Goal: Check status: Check status

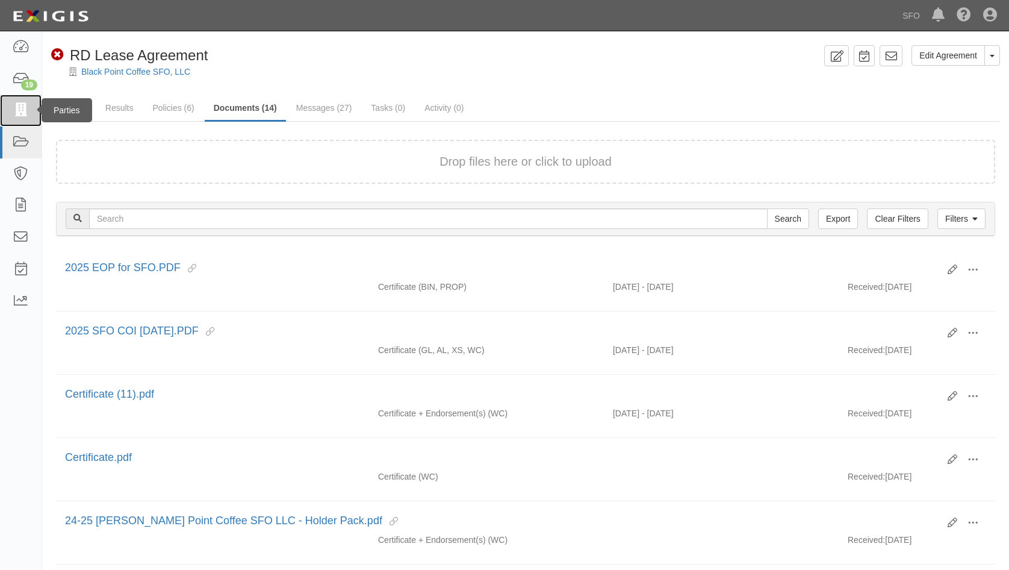
click at [4, 111] on link at bounding box center [21, 111] width 42 height 32
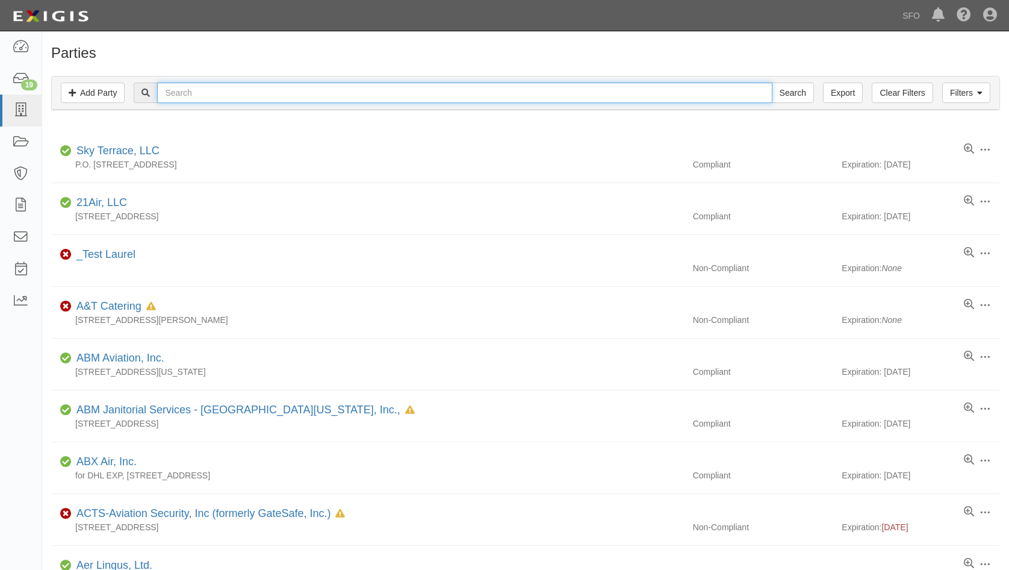
click at [274, 94] on input "text" at bounding box center [464, 93] width 615 height 20
paste input "BJ Annex, LLC"
type input "BJ Annex, LLC"
click at [772, 83] on input "Search" at bounding box center [793, 93] width 42 height 20
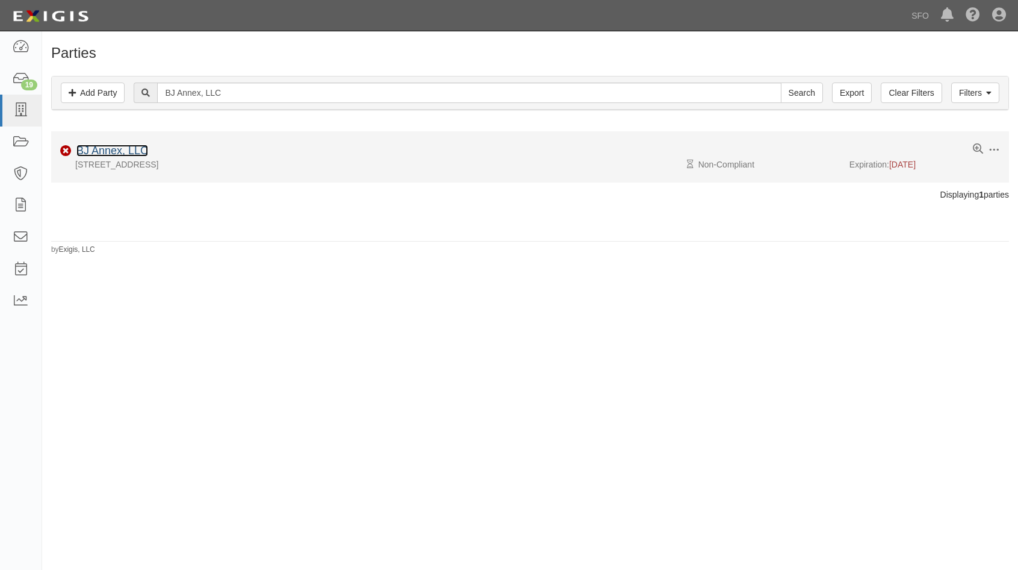
click at [117, 152] on link "BJ Annex, LLC" at bounding box center [112, 151] width 72 height 12
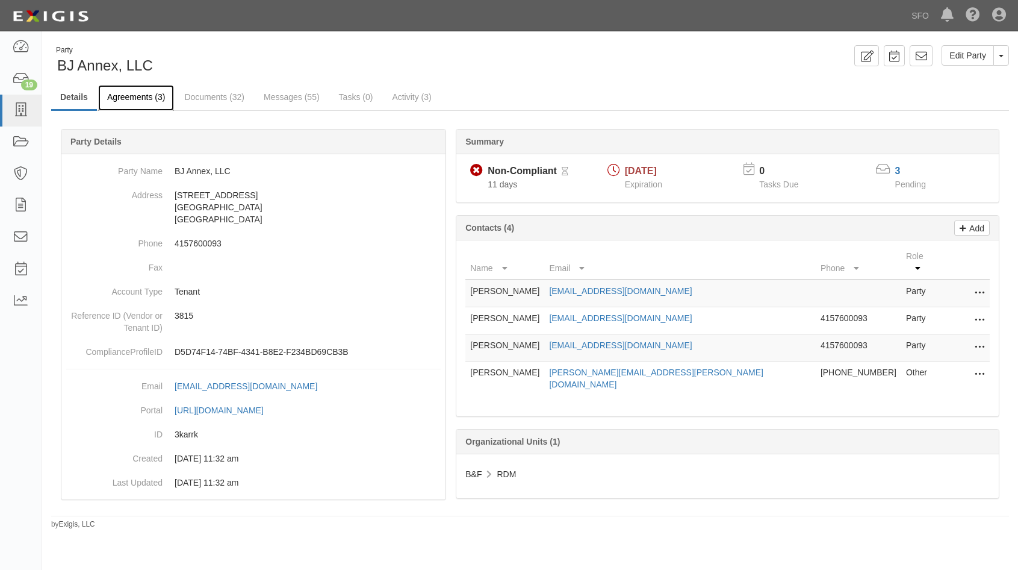
click at [148, 101] on link "Agreements (3)" at bounding box center [136, 98] width 76 height 26
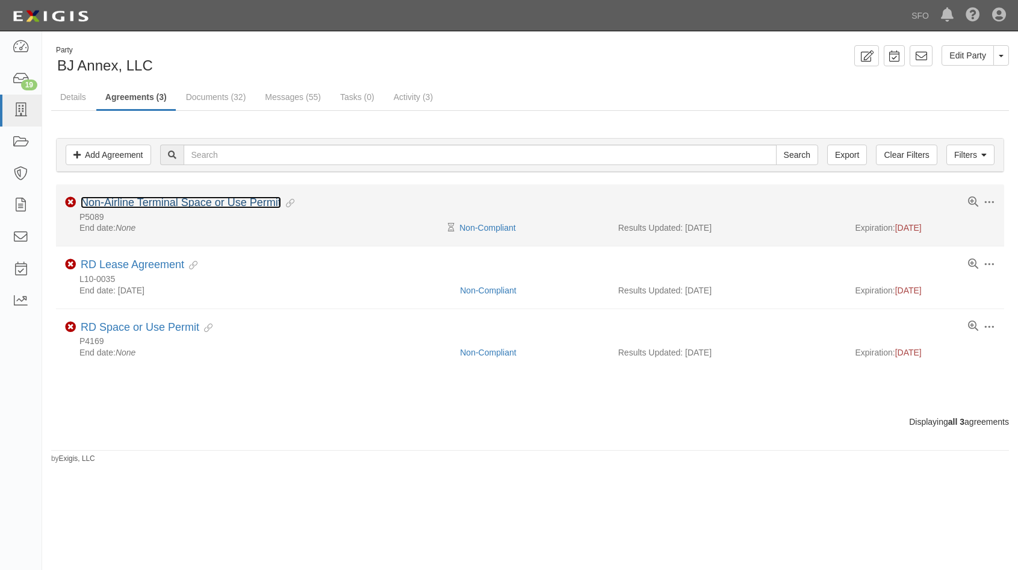
click at [134, 200] on link "Non-Airline Terminal Space or Use Permit" at bounding box center [181, 202] width 201 height 12
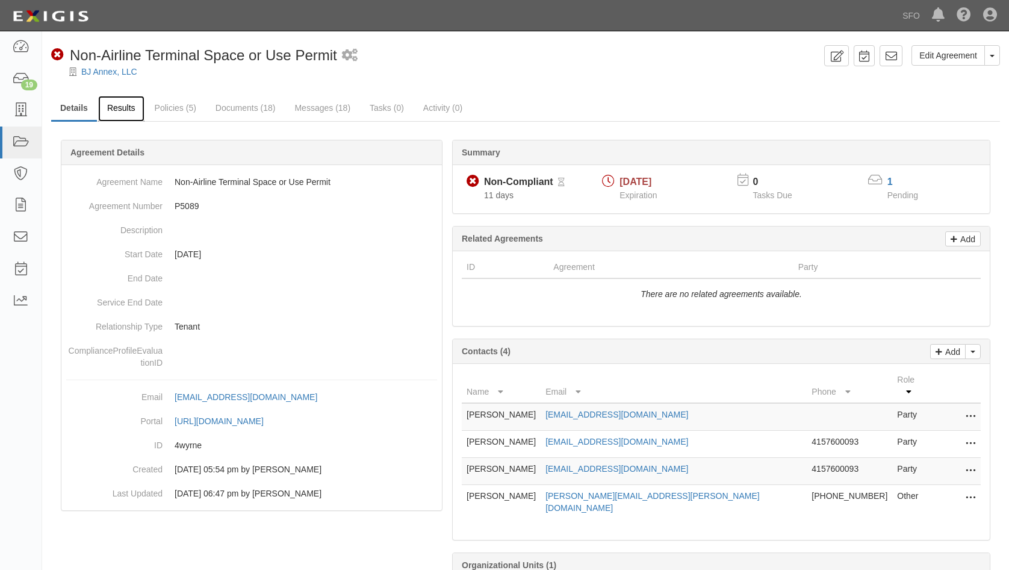
click at [124, 109] on link "Results" at bounding box center [121, 109] width 46 height 26
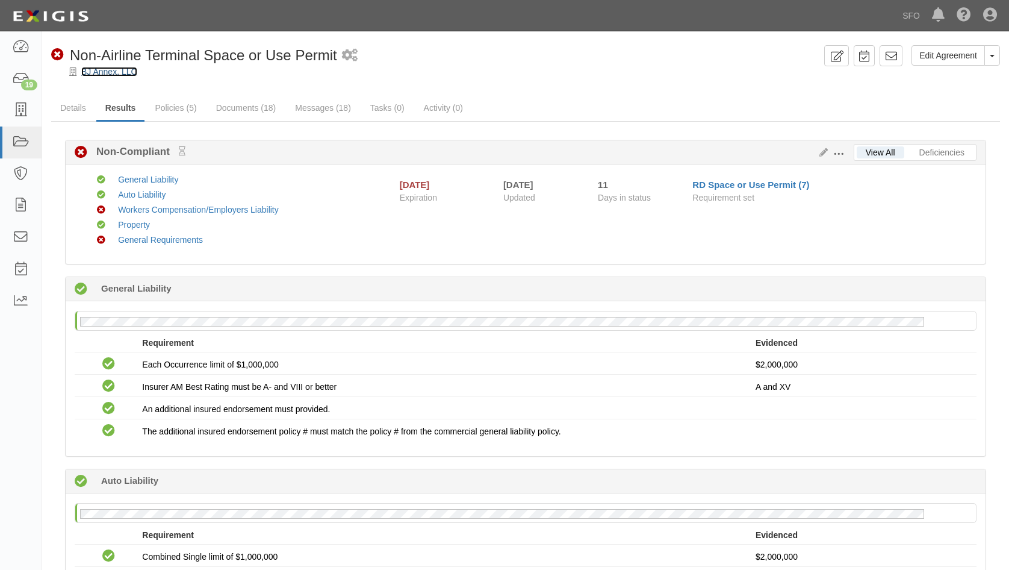
drag, startPoint x: 87, startPoint y: 75, endPoint x: 102, endPoint y: 134, distance: 61.5
click at [87, 75] on link "BJ Annex, LLC" at bounding box center [109, 72] width 56 height 10
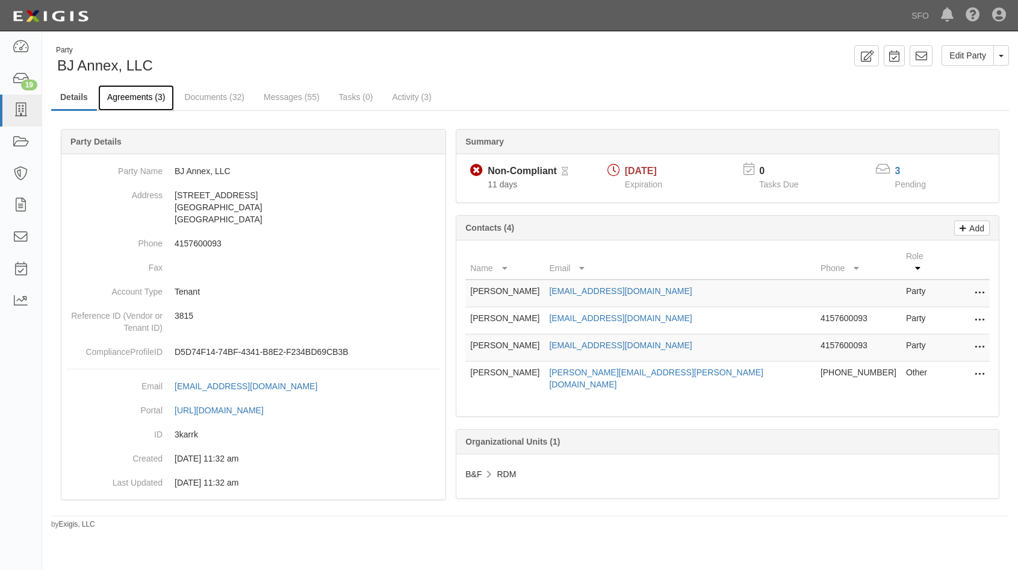
click at [132, 104] on link "Agreements (3)" at bounding box center [136, 98] width 76 height 26
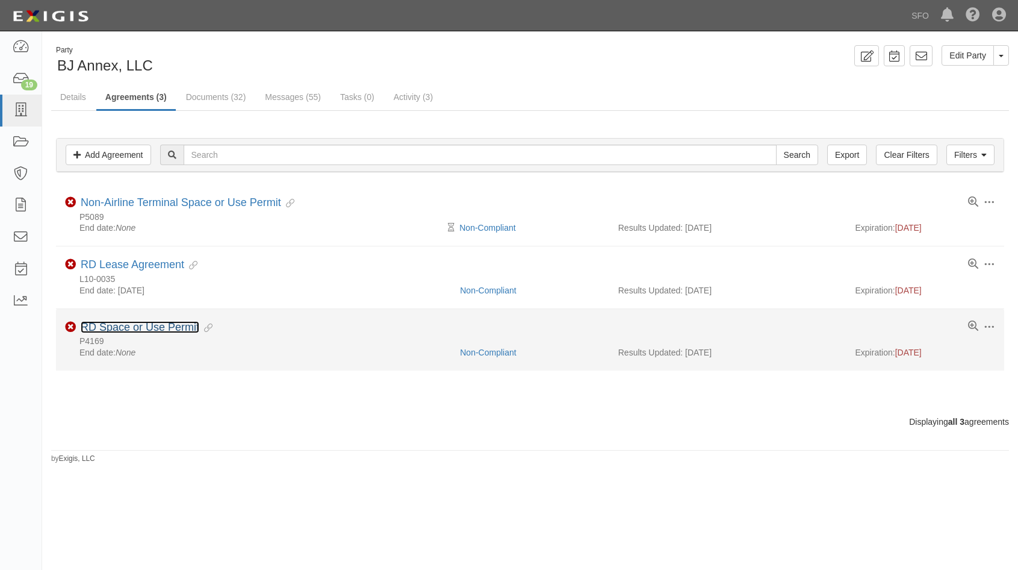
click at [190, 323] on link "RD Space or Use Permit" at bounding box center [140, 327] width 119 height 12
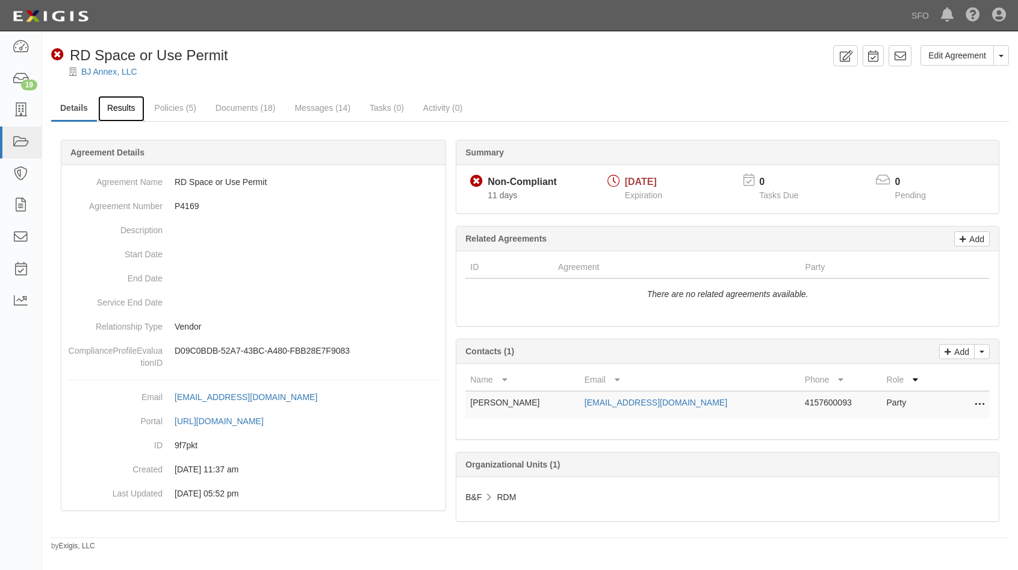
click at [113, 109] on link "Results" at bounding box center [121, 109] width 46 height 26
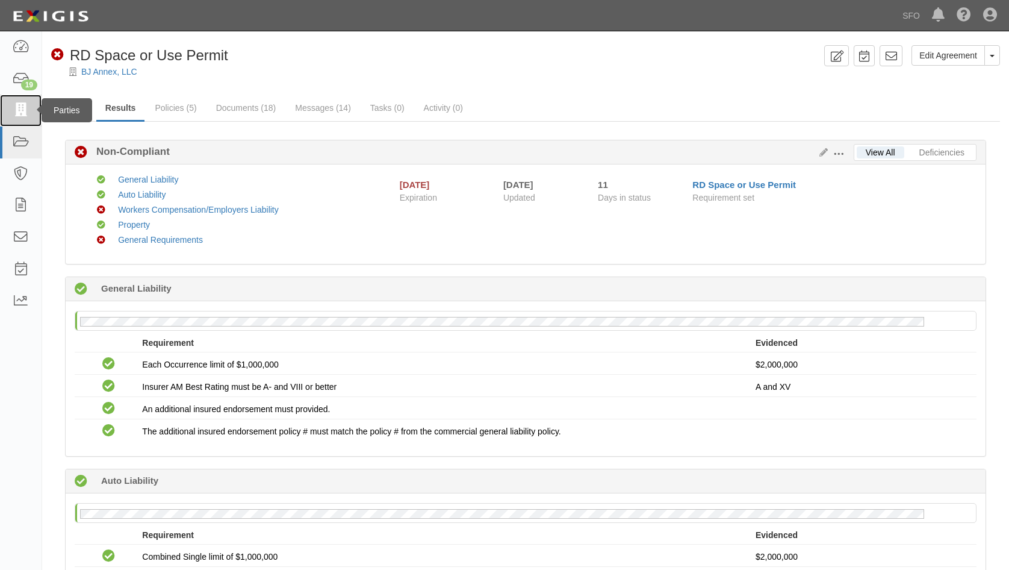
click at [25, 113] on icon at bounding box center [20, 111] width 17 height 14
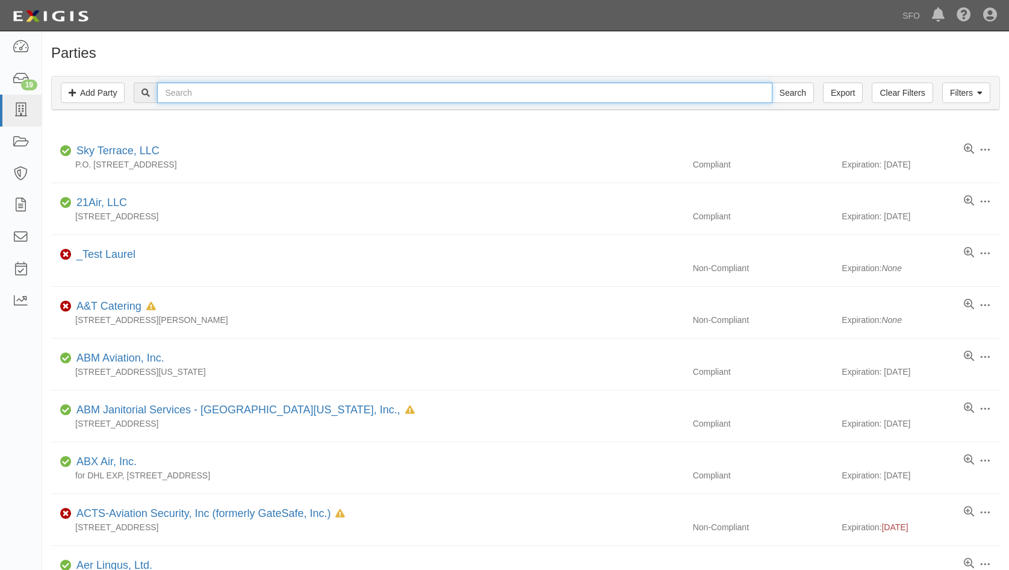
drag, startPoint x: 0, startPoint y: 0, endPoint x: 190, endPoint y: 95, distance: 212.8
click at [192, 98] on input "text" at bounding box center [464, 93] width 615 height 20
paste input "Apparel Sourcing and Production LLC"
type input "Apparel Sourcing and Production LLC"
click at [772, 83] on input "Search" at bounding box center [793, 93] width 42 height 20
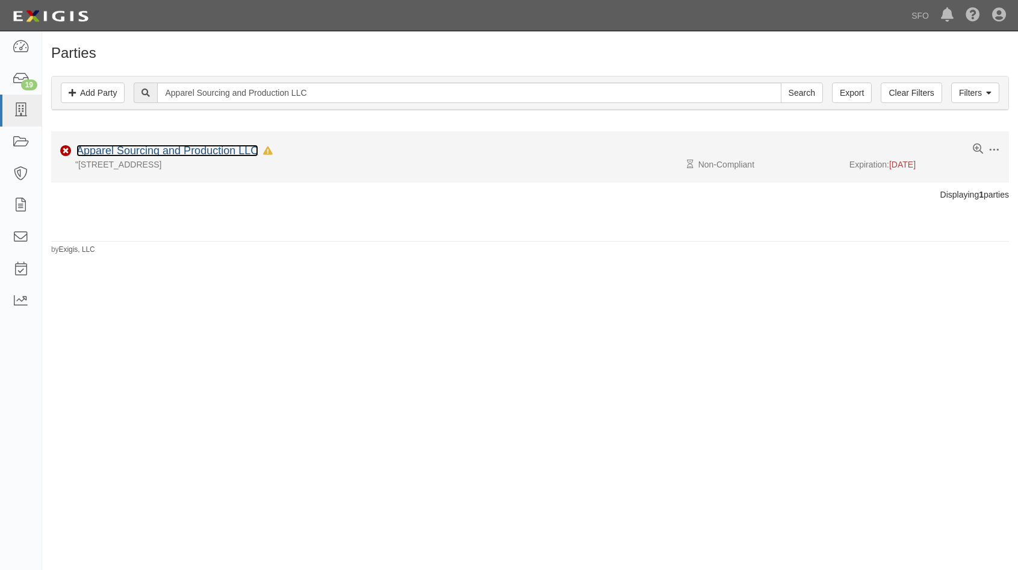
click at [158, 146] on link "Apparel Sourcing and Production LLC" at bounding box center [167, 151] width 182 height 12
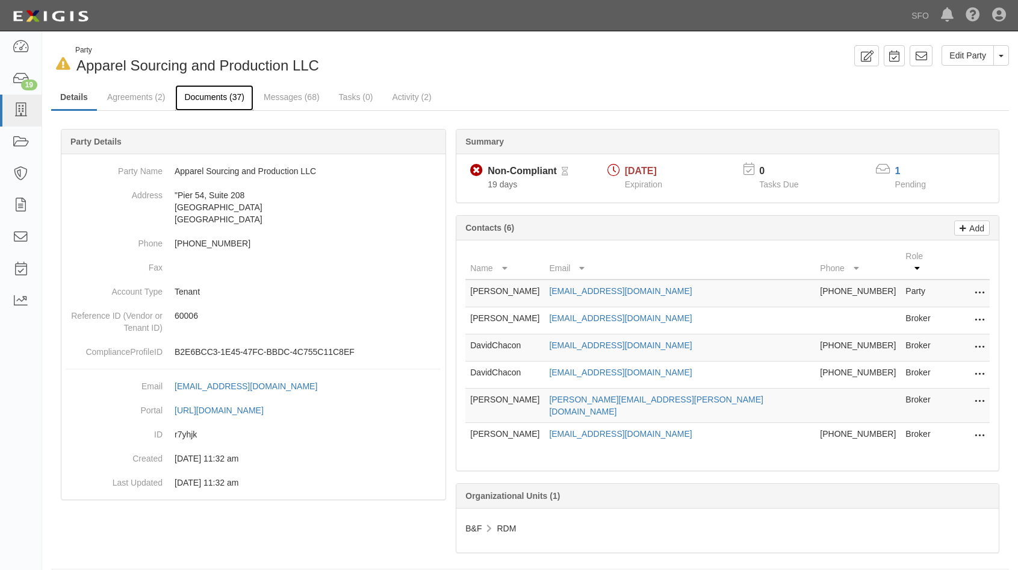
click at [235, 104] on link "Documents (37)" at bounding box center [214, 98] width 78 height 26
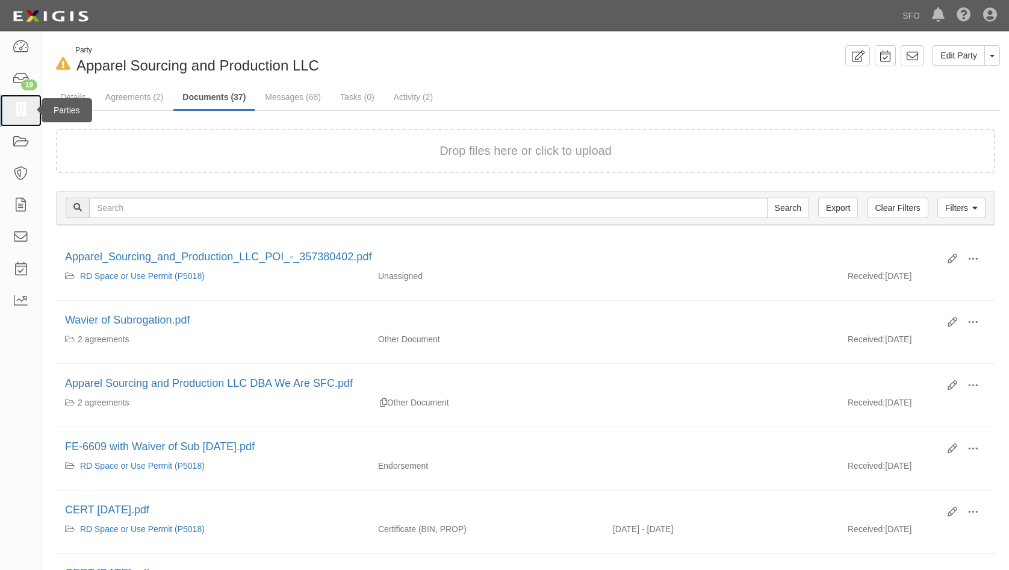
click at [20, 119] on link at bounding box center [21, 111] width 42 height 32
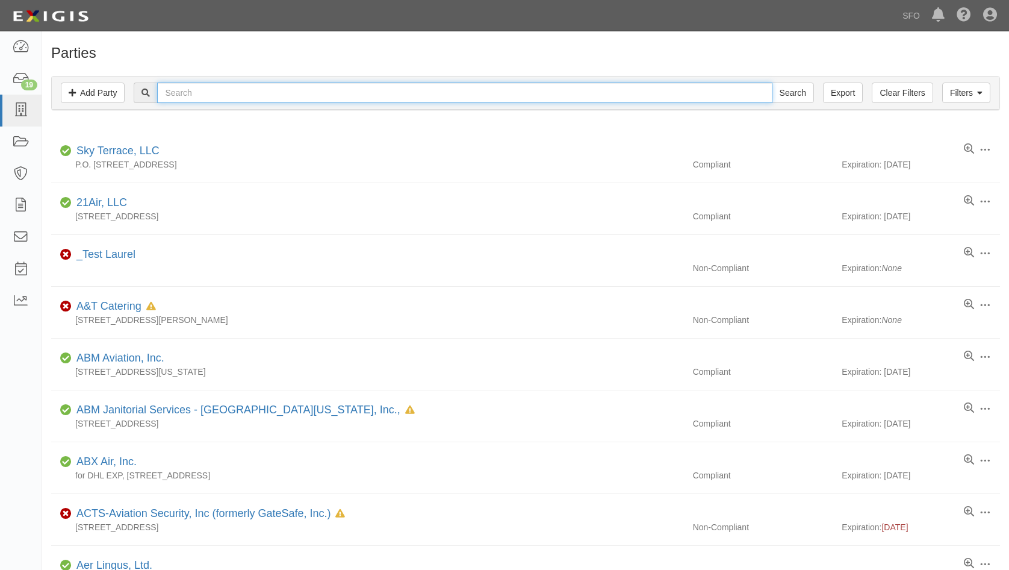
click at [190, 94] on input "text" at bounding box center [464, 93] width 615 height 20
paste input "Andale Management Group, Inc."
type input "Andale Management Group, Inc."
click at [772, 83] on input "Search" at bounding box center [793, 93] width 42 height 20
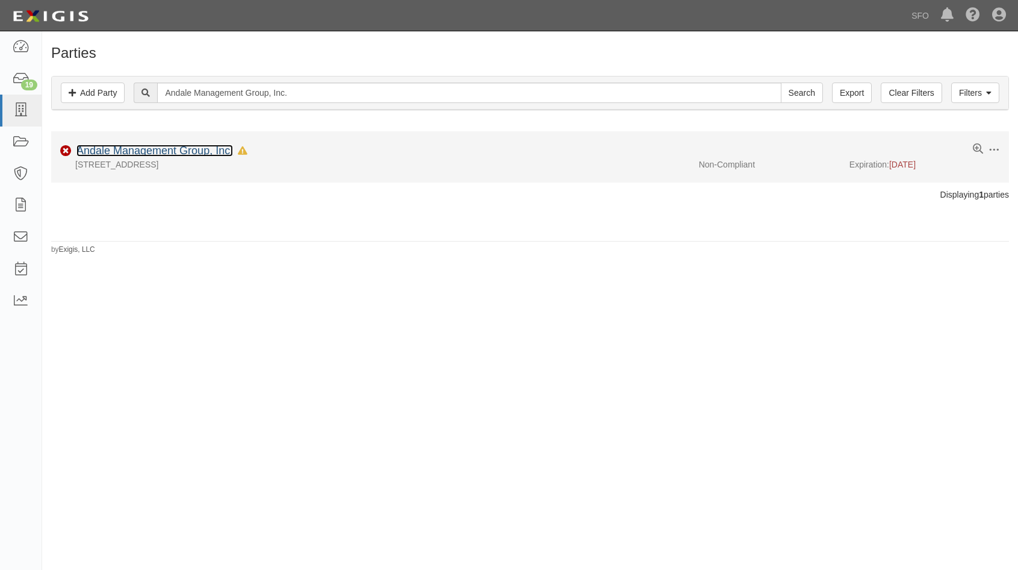
click at [167, 151] on link "Andale Management Group, Inc." at bounding box center [154, 151] width 157 height 12
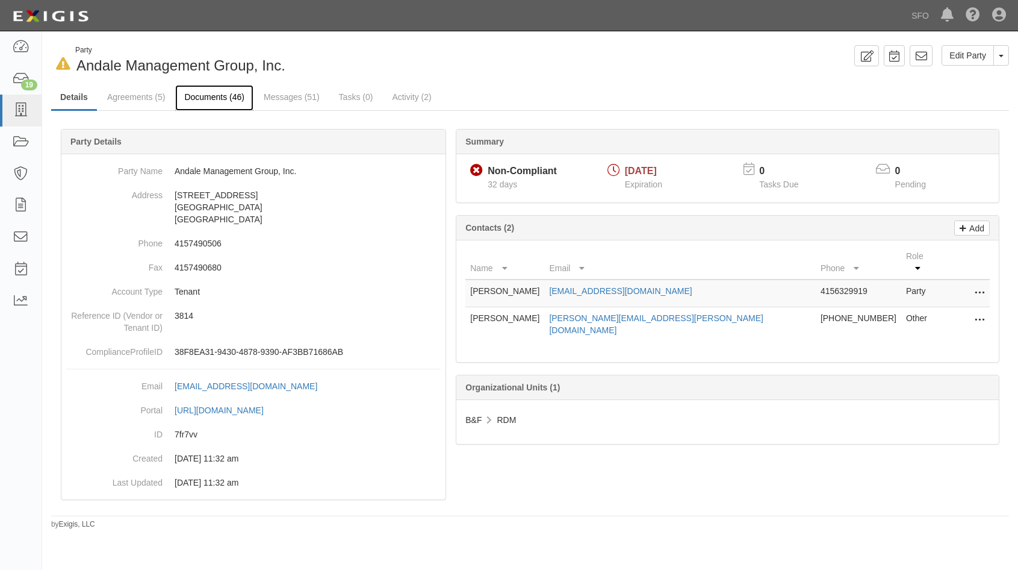
click at [204, 98] on link "Documents (46)" at bounding box center [214, 98] width 78 height 26
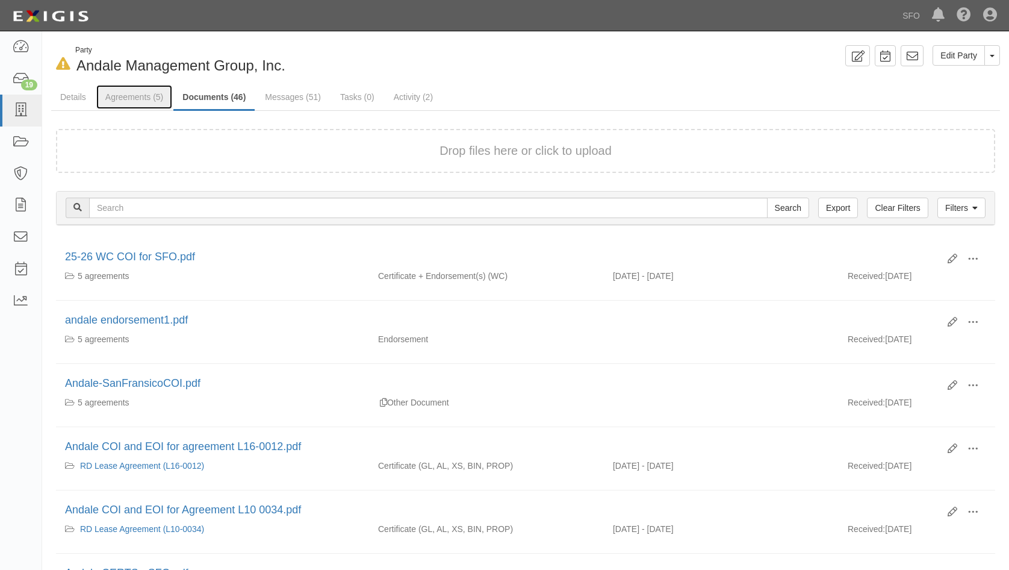
click at [148, 101] on link "Agreements (5)" at bounding box center [134, 97] width 76 height 24
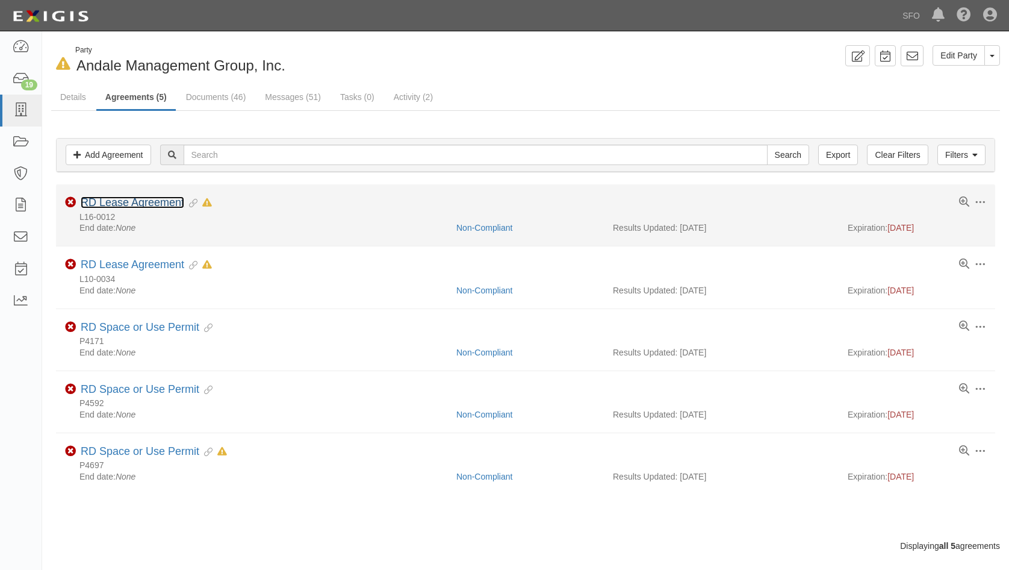
click at [142, 201] on link "RD Lease Agreement" at bounding box center [133, 202] width 104 height 12
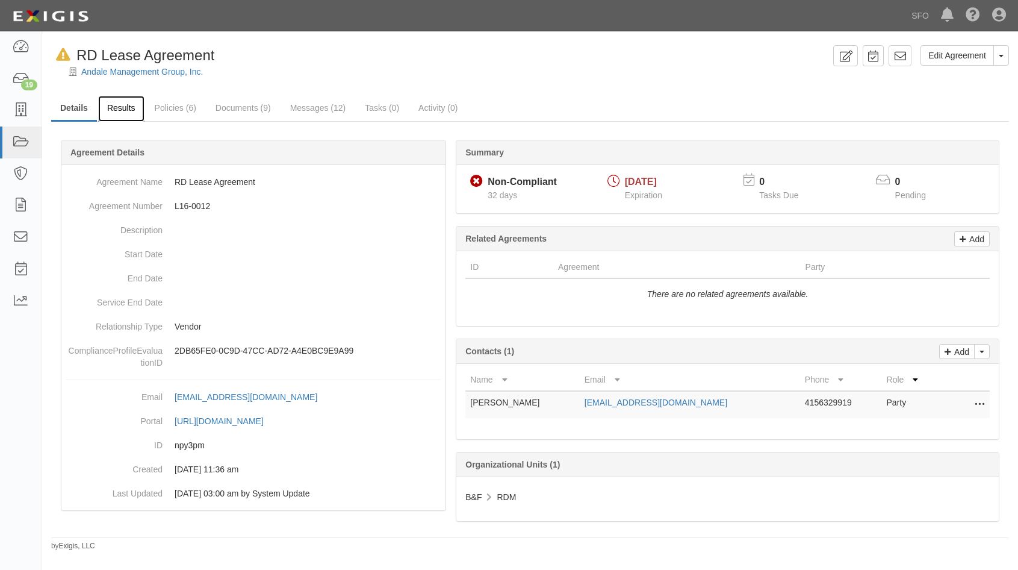
click at [105, 111] on link "Results" at bounding box center [121, 109] width 46 height 26
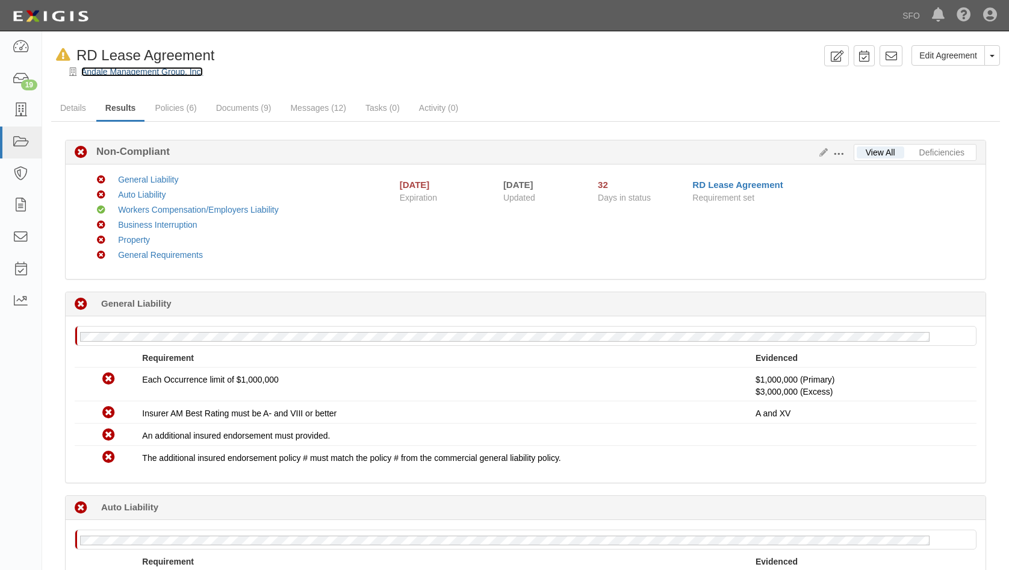
click at [108, 75] on link "Andale Management Group, Inc." at bounding box center [142, 72] width 122 height 10
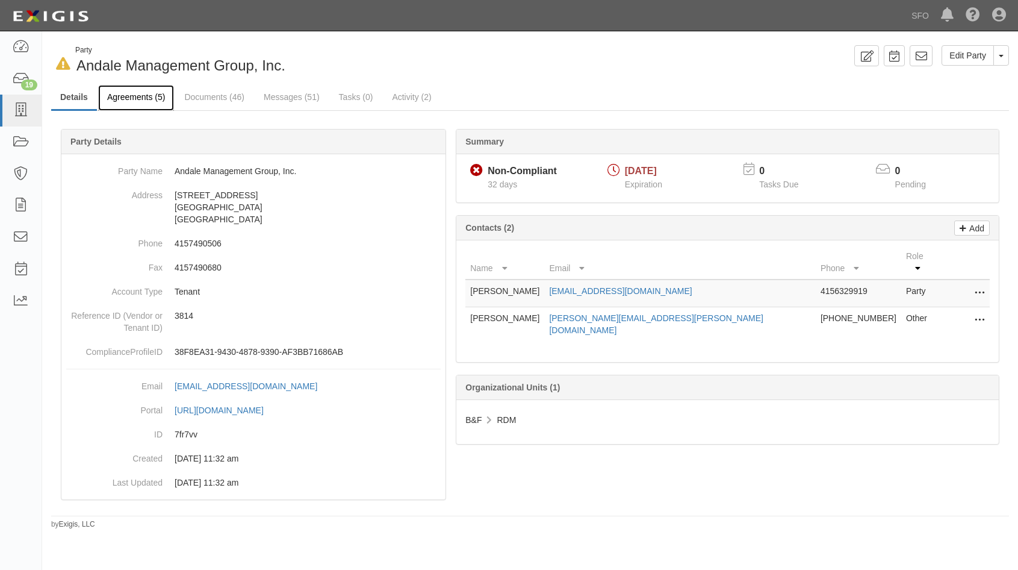
click at [127, 108] on link "Agreements (5)" at bounding box center [136, 98] width 76 height 26
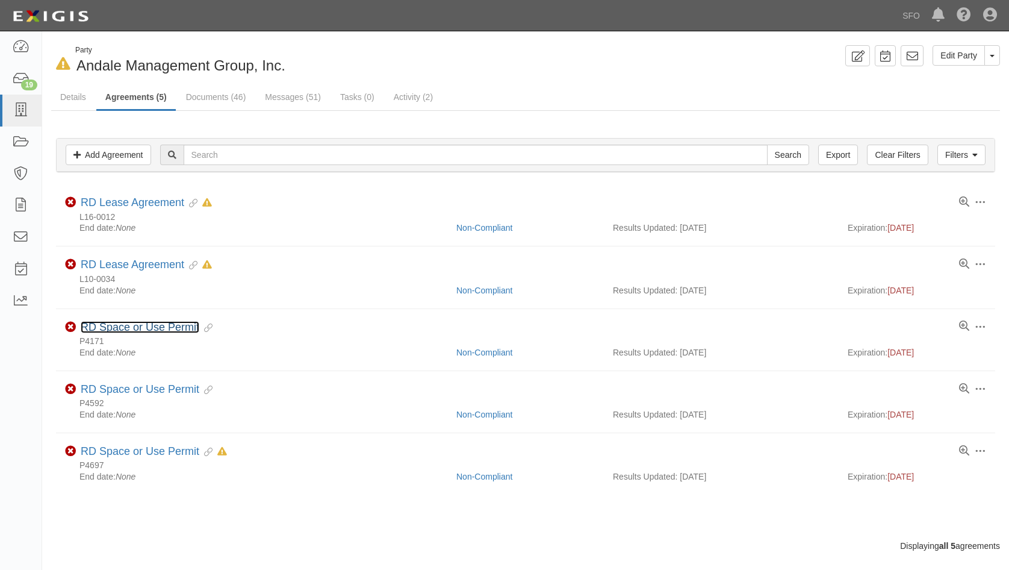
click at [169, 332] on link "RD Space or Use Permit" at bounding box center [140, 327] width 119 height 12
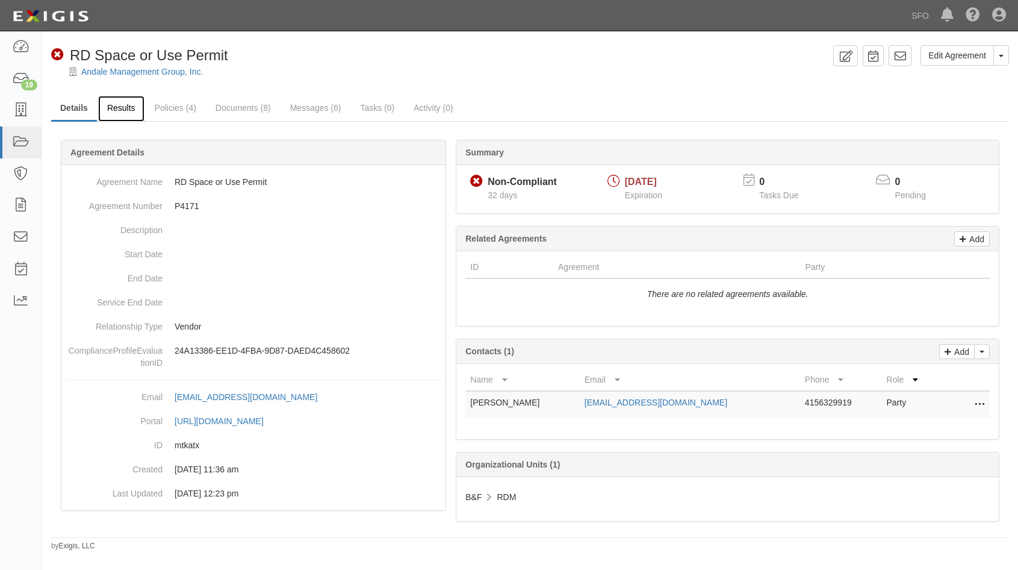
click at [124, 110] on link "Results" at bounding box center [121, 109] width 46 height 26
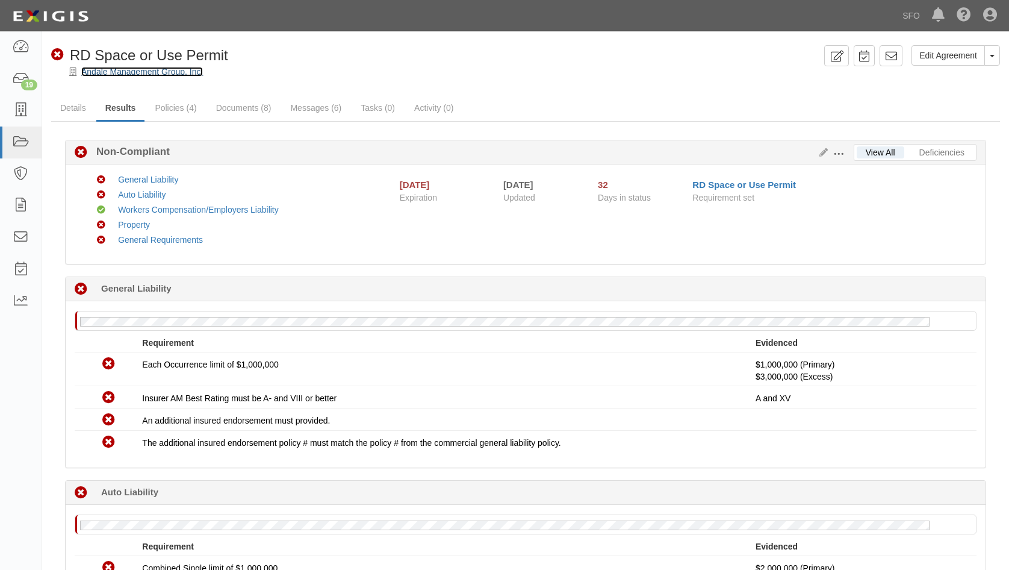
click at [148, 69] on link "Andale Management Group, Inc." at bounding box center [142, 72] width 122 height 10
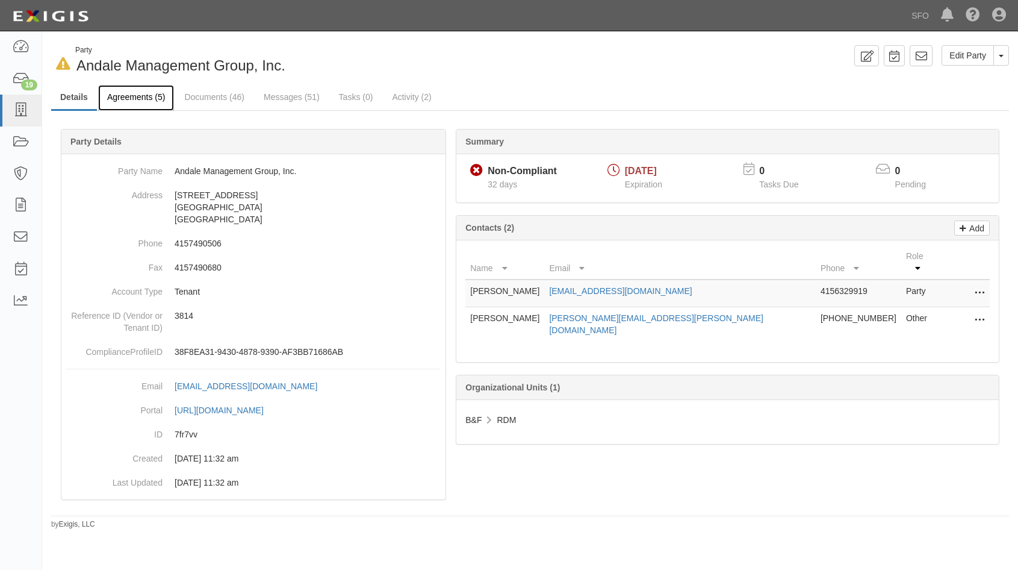
click at [125, 93] on link "Agreements (5)" at bounding box center [136, 98] width 76 height 26
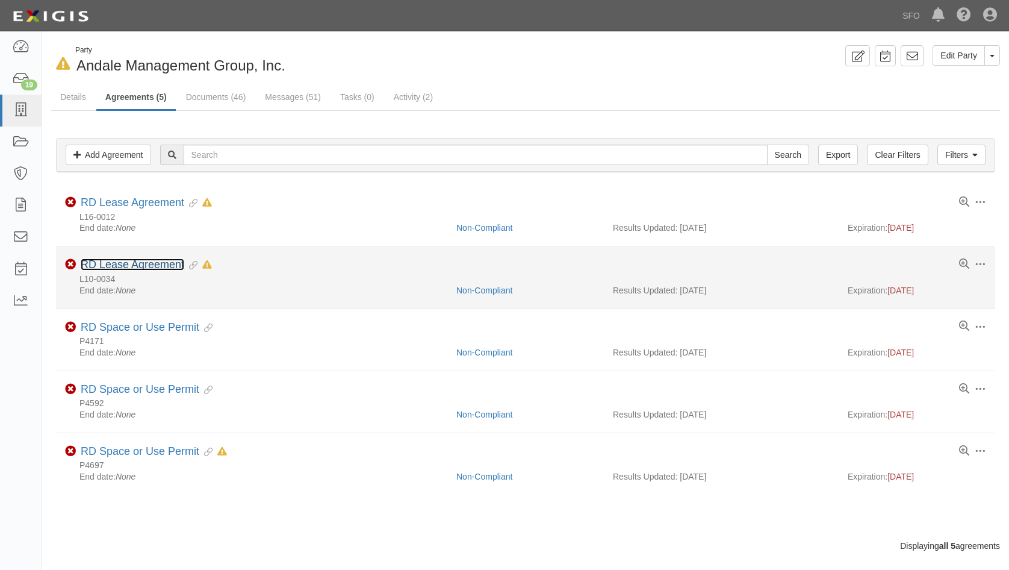
click at [152, 263] on link "RD Lease Agreement" at bounding box center [133, 264] width 104 height 12
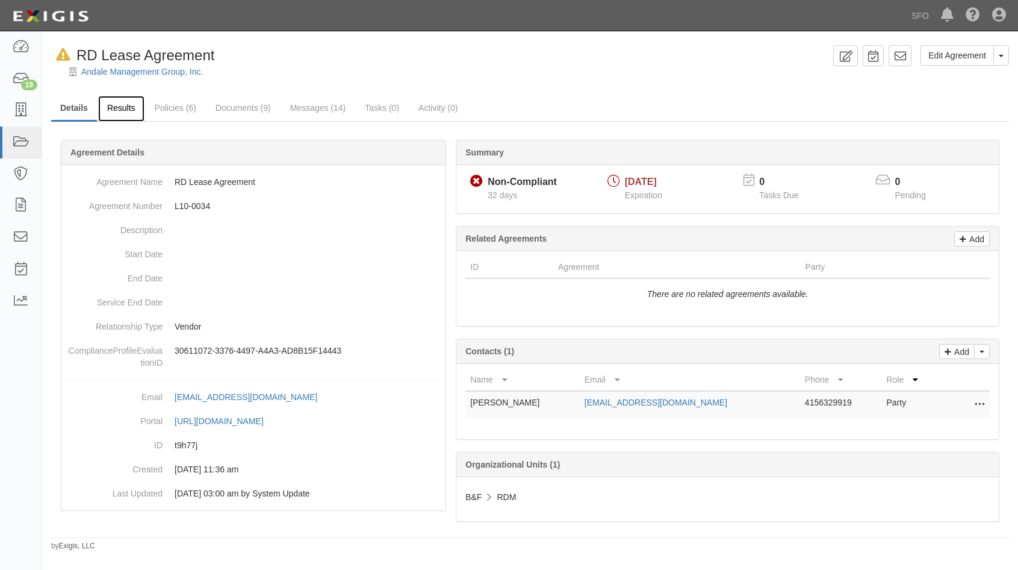
click at [119, 114] on link "Results" at bounding box center [121, 109] width 46 height 26
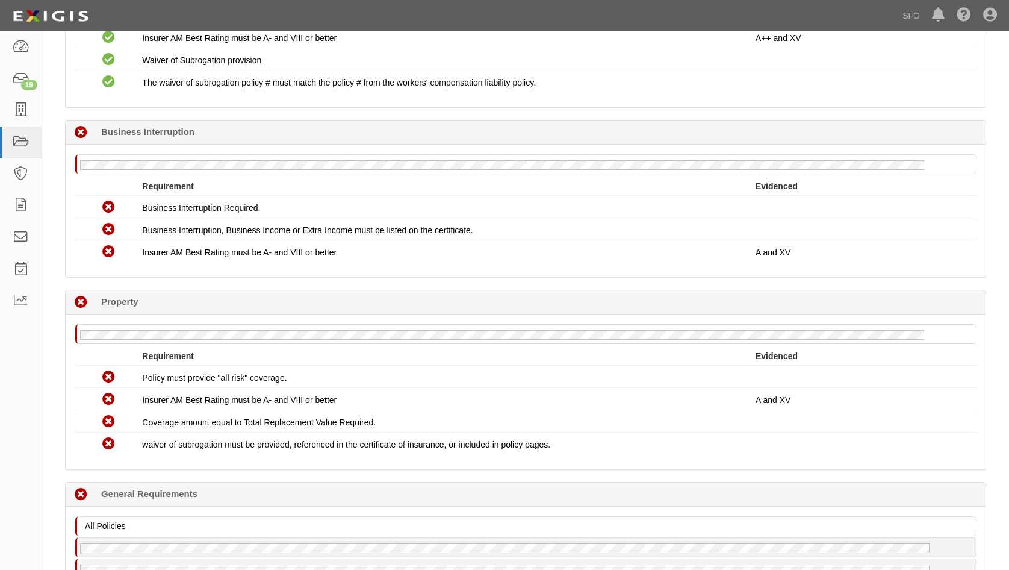
scroll to position [843, 0]
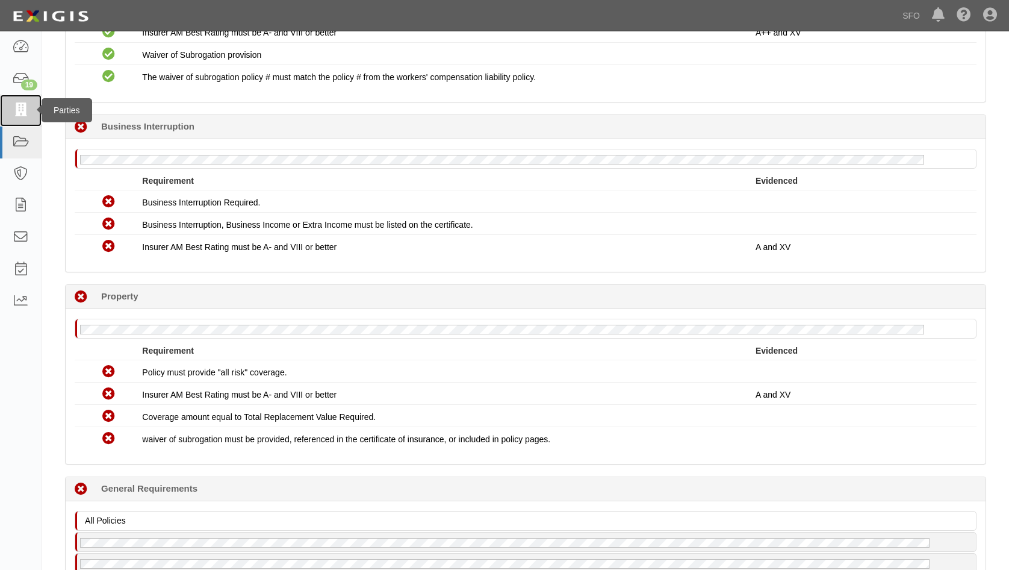
click at [30, 109] on link at bounding box center [21, 111] width 42 height 32
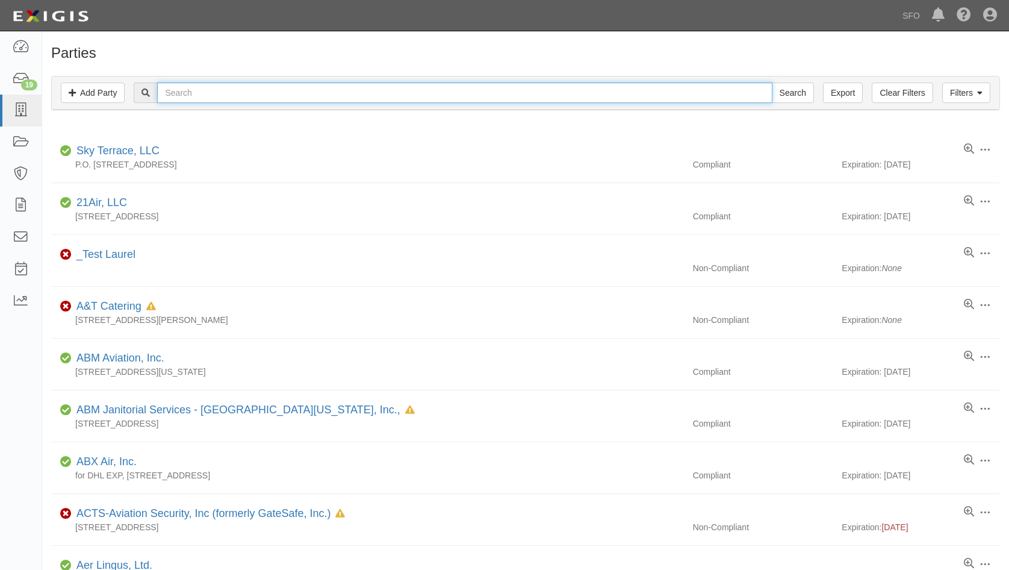
click at [173, 93] on input "text" at bounding box center [464, 93] width 615 height 20
paste input "Alliance Ground International"
type input "Alliance Ground International"
click at [772, 83] on input "Search" at bounding box center [793, 93] width 42 height 20
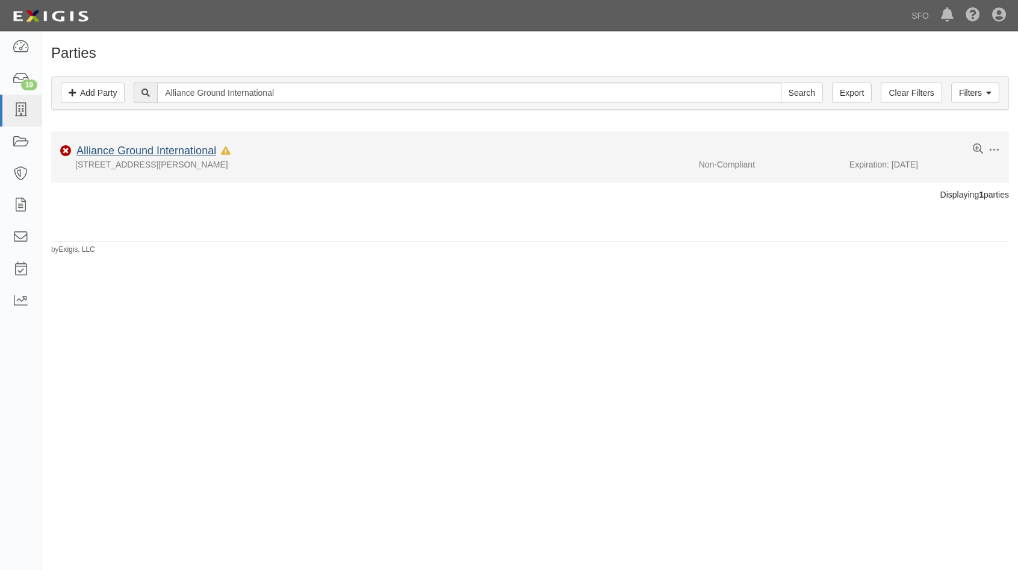
drag, startPoint x: 173, startPoint y: 142, endPoint x: 175, endPoint y: 151, distance: 9.2
click at [173, 143] on li "Edit Log activity Add task Send message Archive Non-Compliant Alliance Ground I…" at bounding box center [530, 156] width 958 height 51
click at [176, 151] on link "Alliance Ground International" at bounding box center [146, 151] width 140 height 12
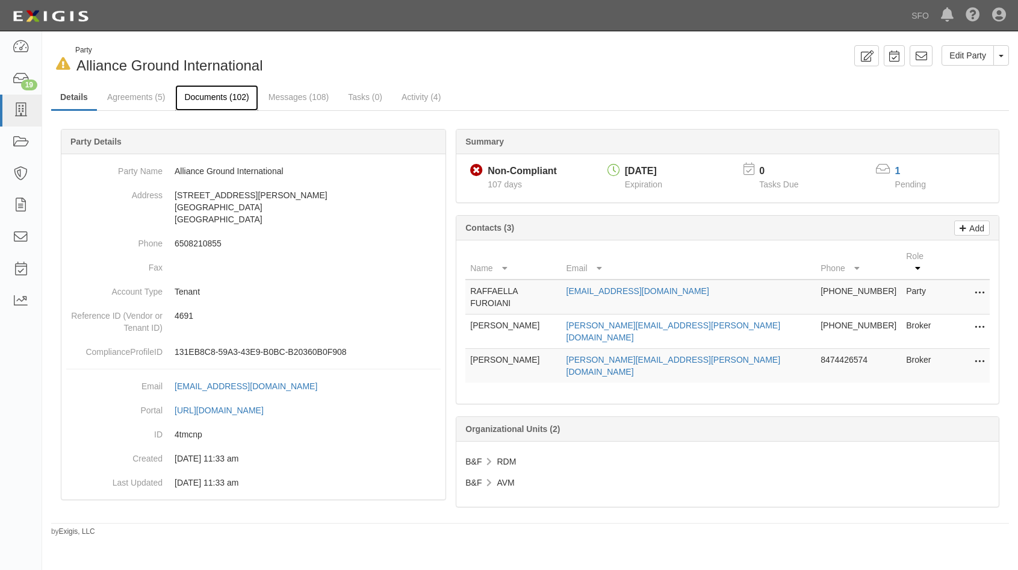
click at [190, 102] on link "Documents (102)" at bounding box center [216, 98] width 83 height 26
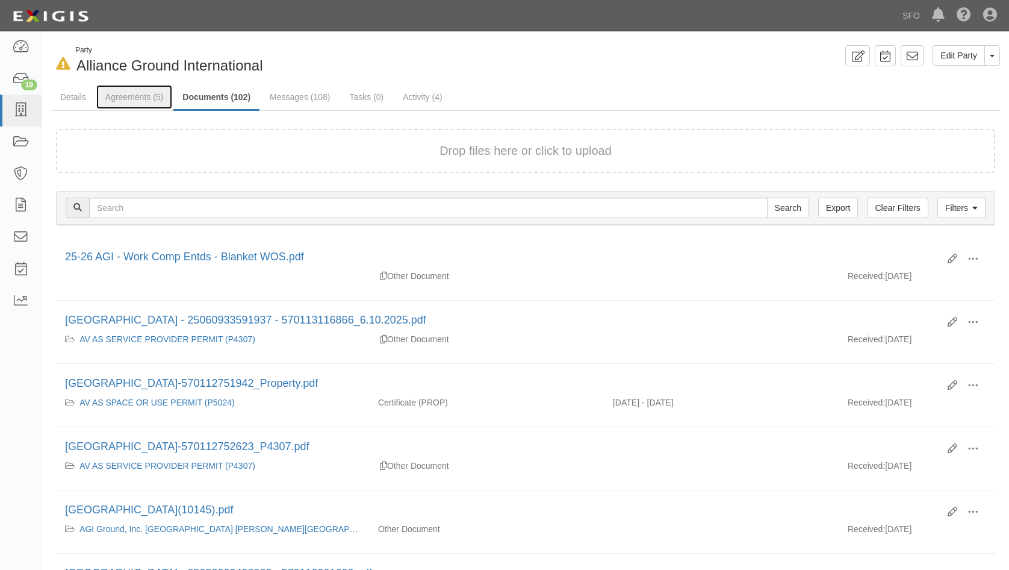
click at [122, 99] on link "Agreements (5)" at bounding box center [134, 97] width 76 height 24
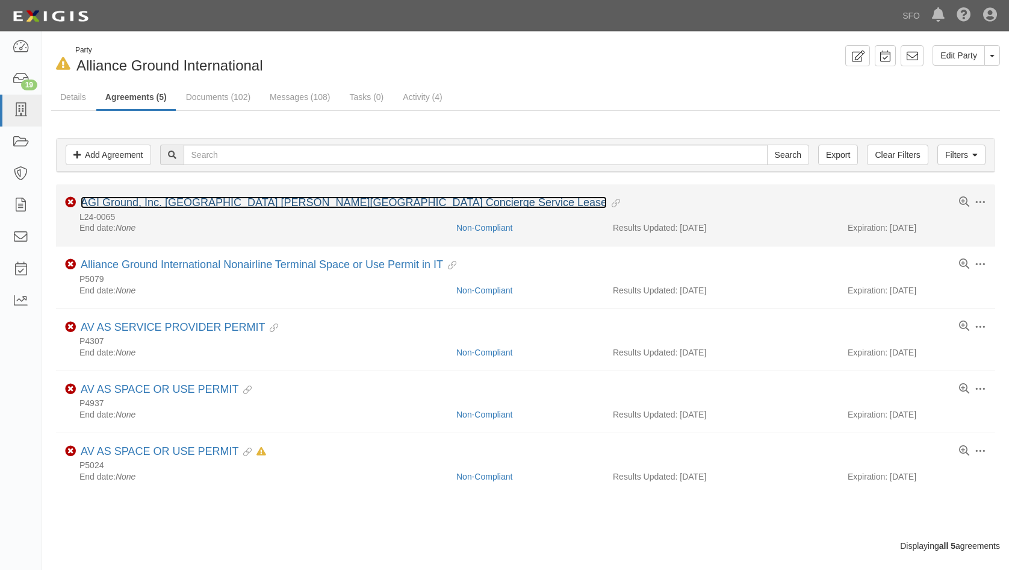
click at [343, 202] on link "AGI Ground, Inc. [GEOGRAPHIC_DATA] [PERSON_NAME][GEOGRAPHIC_DATA] Concierge Ser…" at bounding box center [344, 202] width 526 height 12
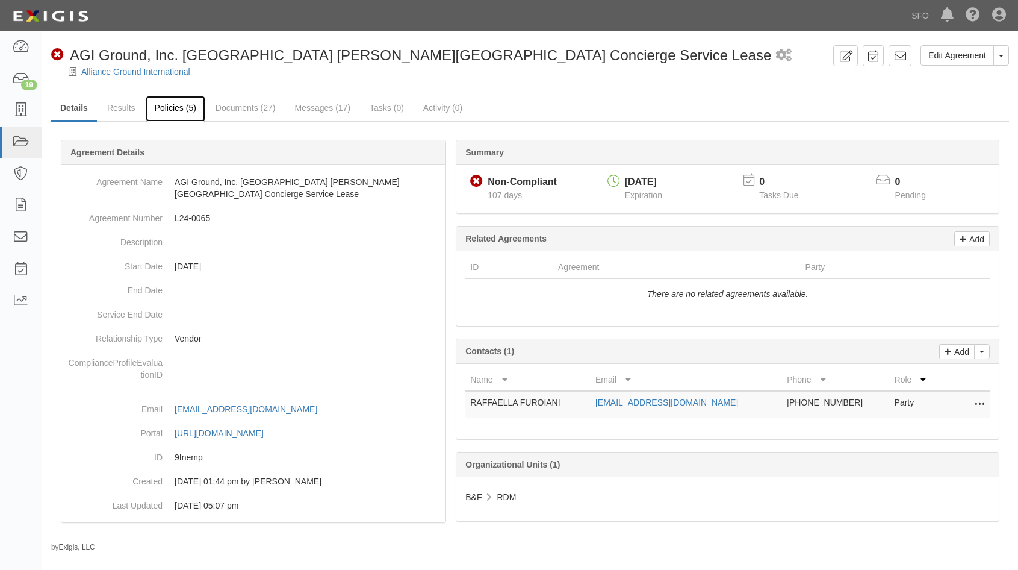
click at [158, 113] on link "Policies (5)" at bounding box center [176, 109] width 60 height 26
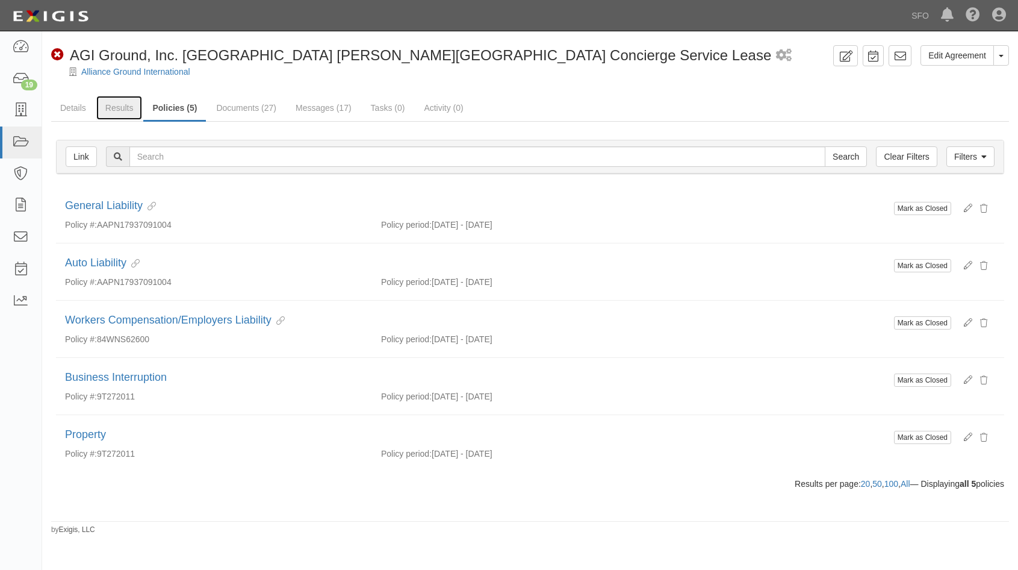
click at [115, 114] on link "Results" at bounding box center [119, 108] width 46 height 24
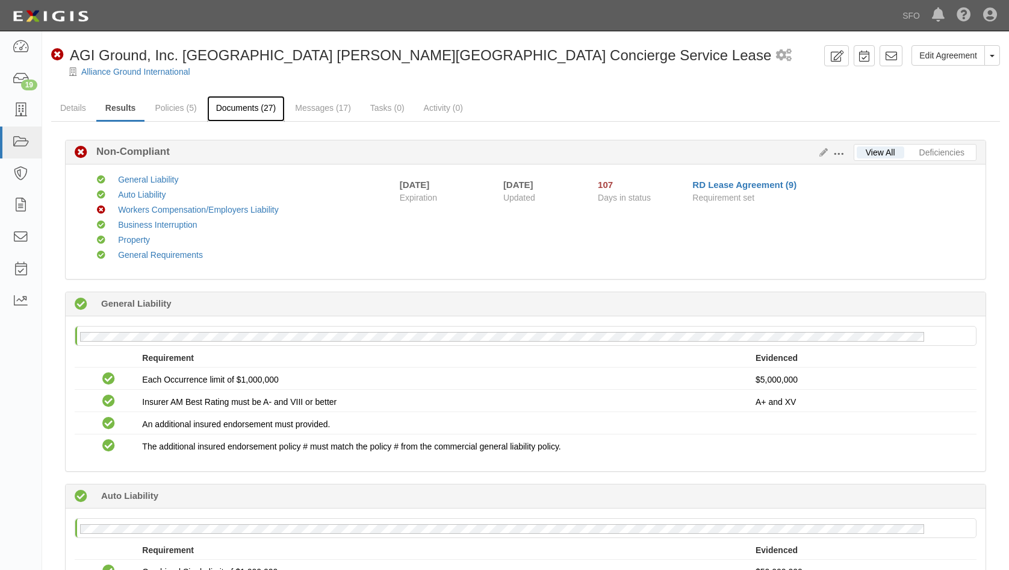
click at [253, 107] on link "Documents (27)" at bounding box center [246, 109] width 78 height 26
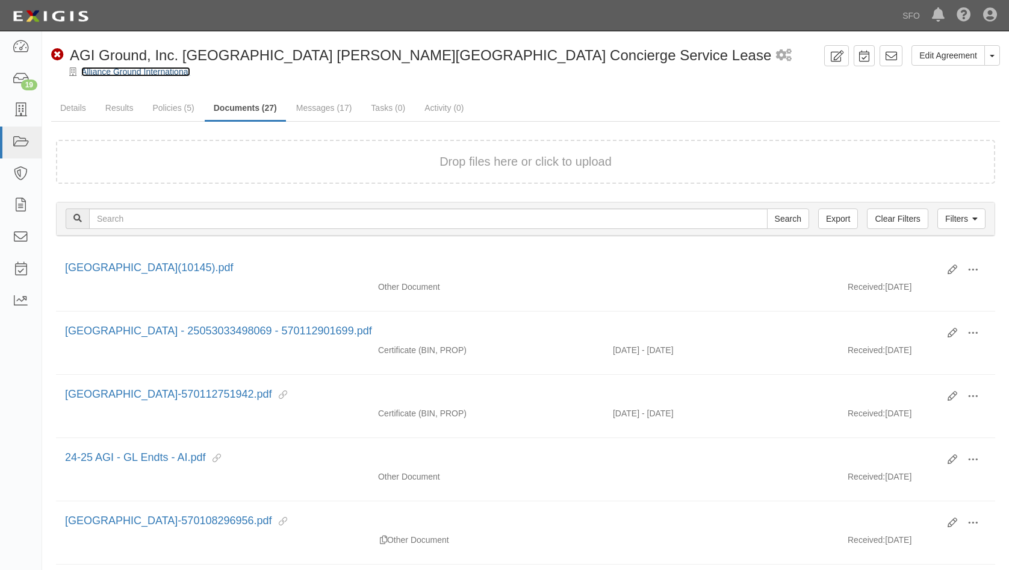
click at [115, 72] on link "Alliance Ground International" at bounding box center [135, 72] width 109 height 10
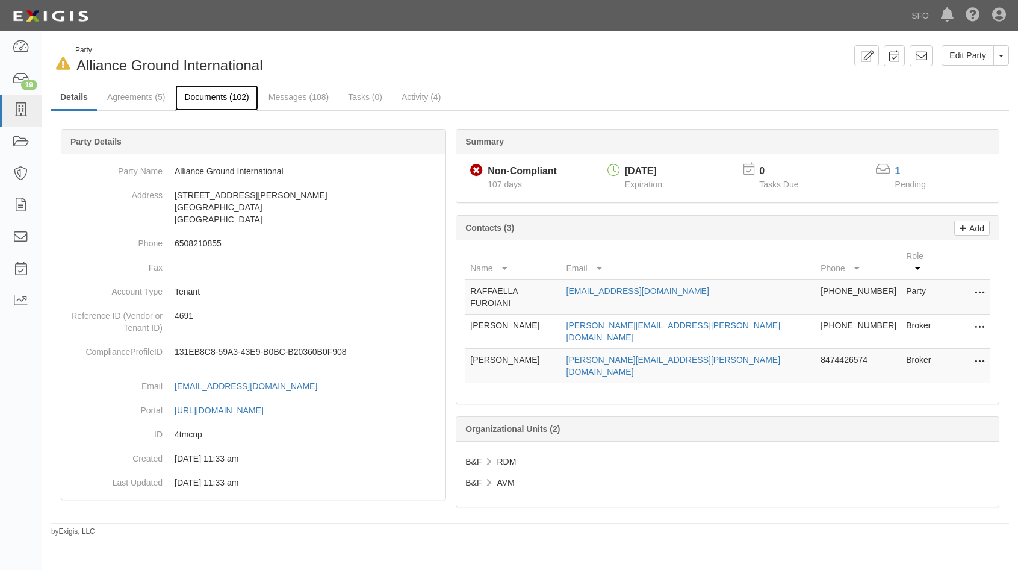
click at [227, 94] on link "Documents (102)" at bounding box center [216, 98] width 83 height 26
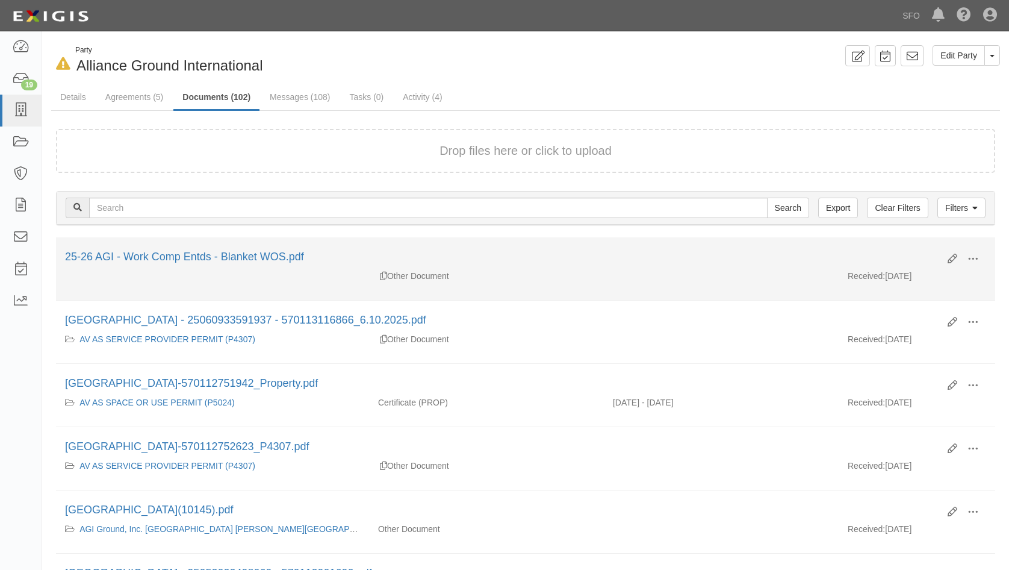
click at [236, 267] on div "Edit View View details Archive 25-26 AGI - Work Comp Entds - Blanket WOS.pdf" at bounding box center [525, 259] width 939 height 20
click at [242, 257] on link "25-26 AGI - Work Comp Entds - Blanket WOS.pdf" at bounding box center [184, 257] width 239 height 12
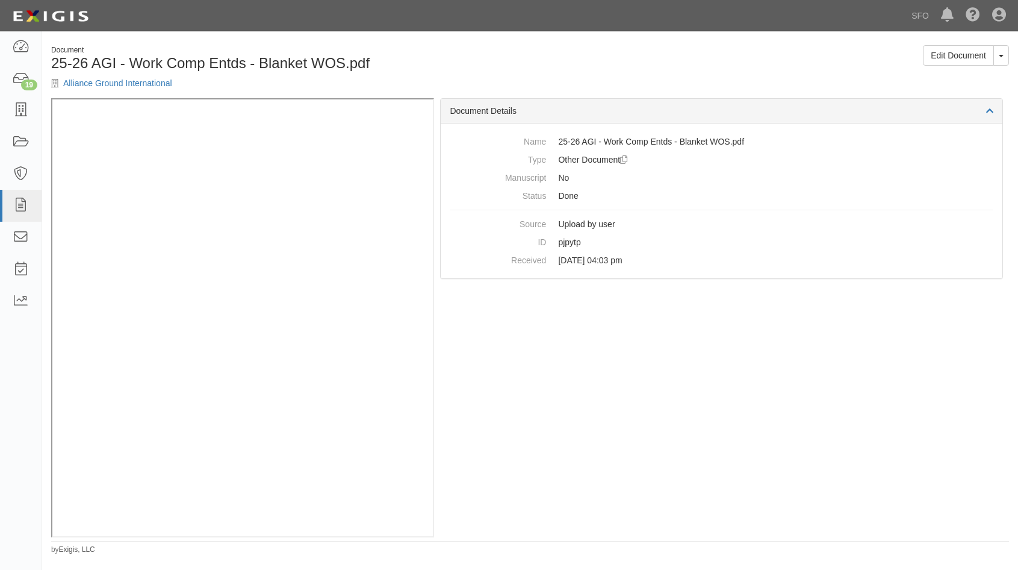
click at [103, 90] on div "Document 25-26 AGI - Work Comp Entds - Blanket WOS.pdf Alliance Ground Internat…" at bounding box center [286, 71] width 488 height 53
click at [102, 84] on link "Alliance Ground International" at bounding box center [117, 83] width 109 height 10
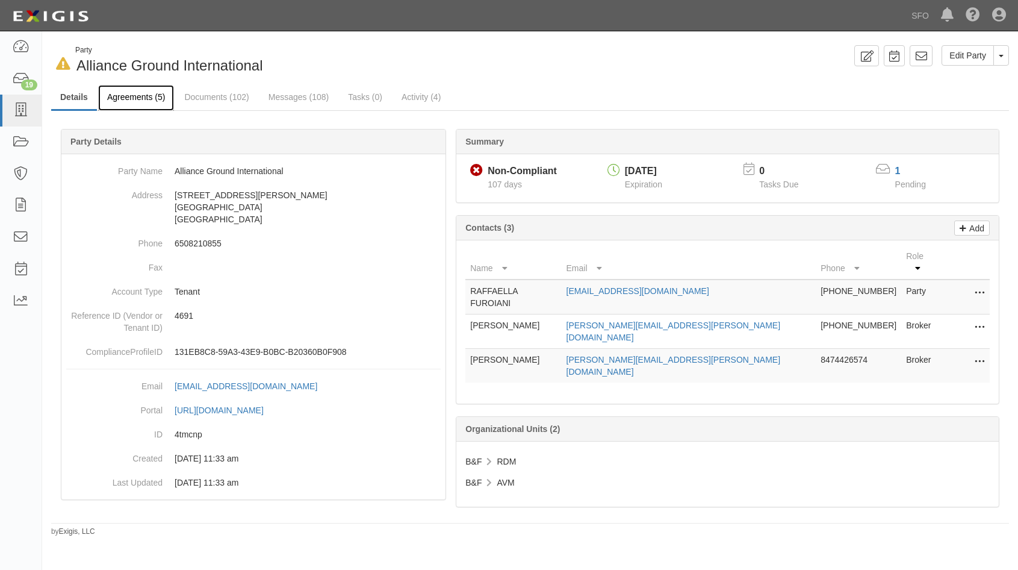
click at [119, 103] on link "Agreements (5)" at bounding box center [136, 98] width 76 height 26
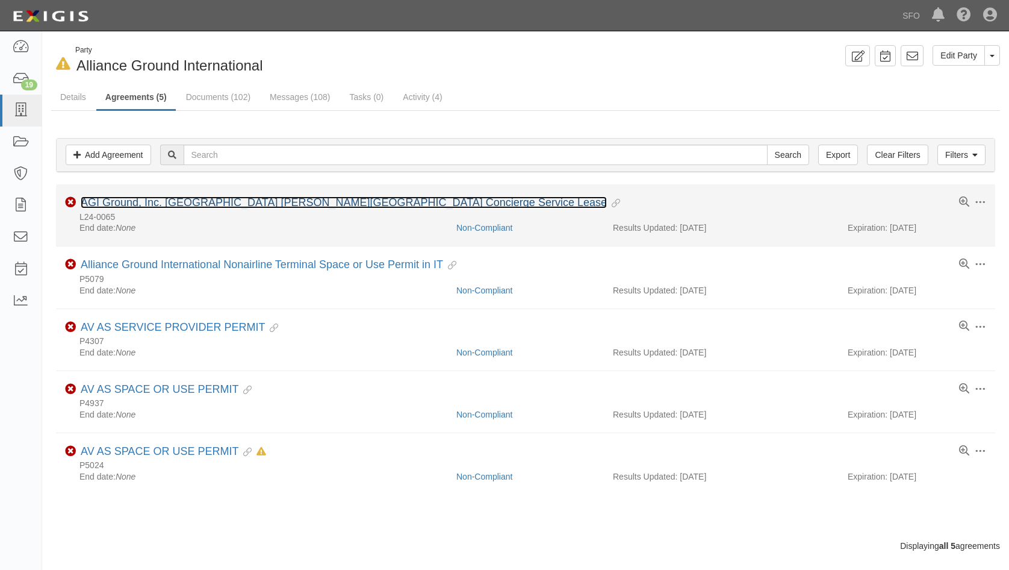
click at [267, 201] on link "AGI Ground, Inc. [GEOGRAPHIC_DATA] [PERSON_NAME][GEOGRAPHIC_DATA] Concierge Ser…" at bounding box center [344, 202] width 526 height 12
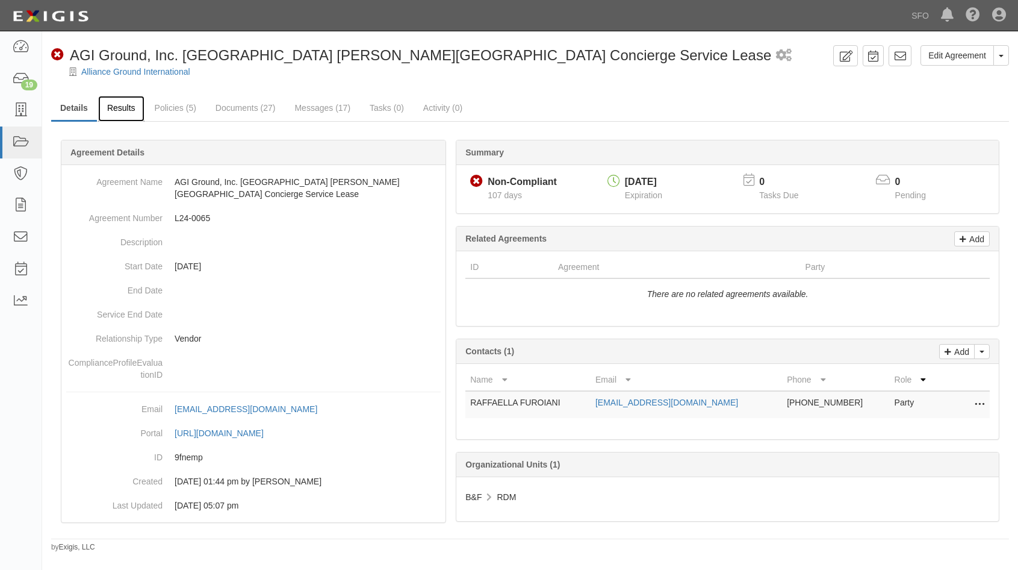
click at [121, 112] on link "Results" at bounding box center [121, 109] width 46 height 26
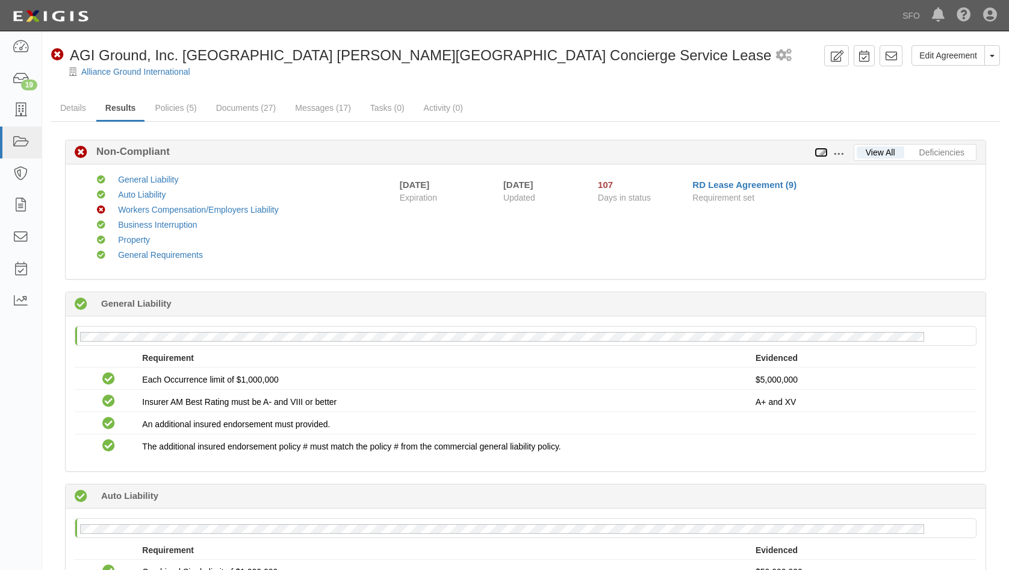
drag, startPoint x: 818, startPoint y: 152, endPoint x: 824, endPoint y: 153, distance: 6.1
click at [820, 152] on icon at bounding box center [821, 153] width 13 height 8
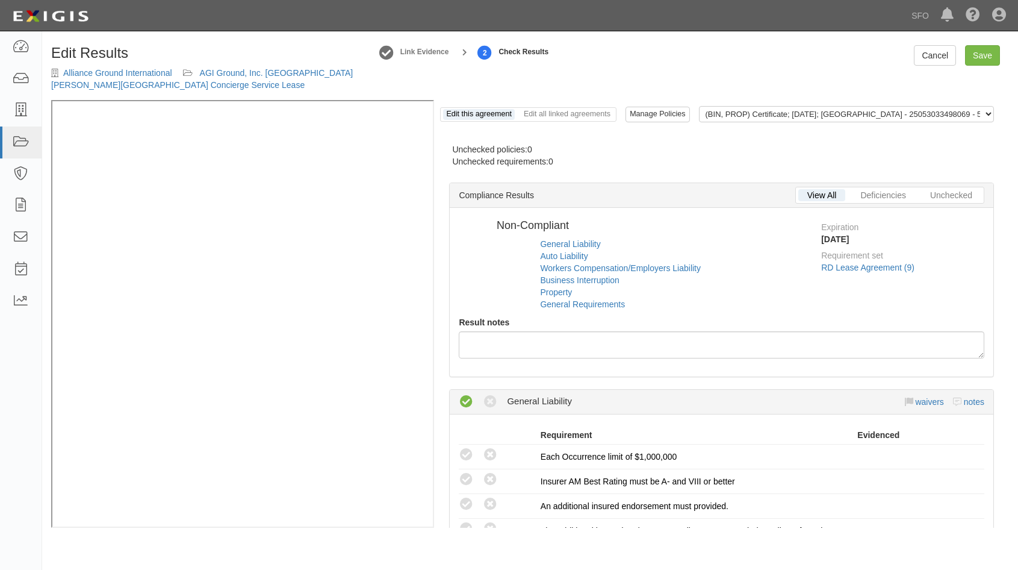
click at [823, 152] on div "Edit this agreement Edit all linked agreements Manage Policies (BIN, PROP) Cert…" at bounding box center [721, 314] width 575 height 428
radio input "false"
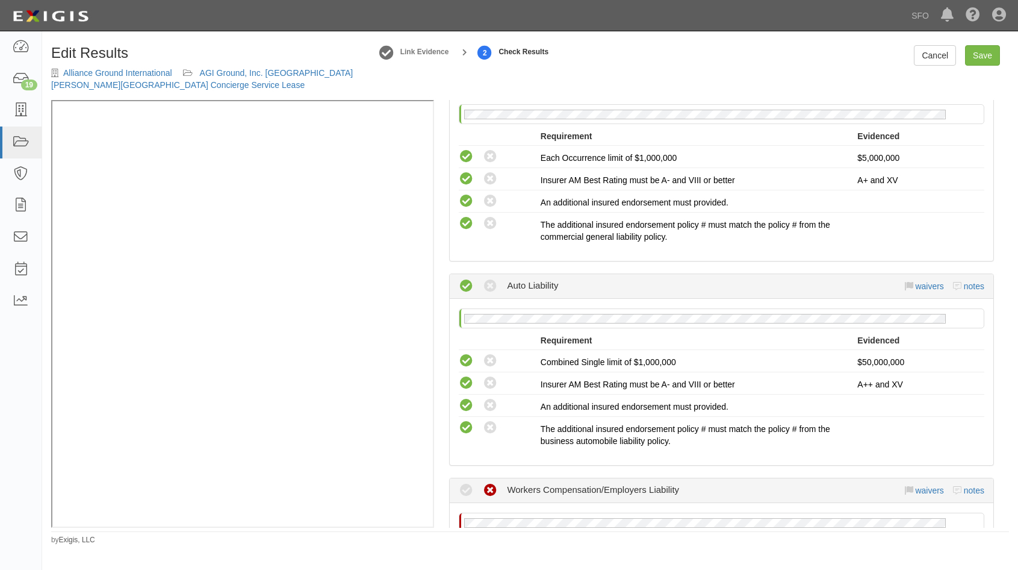
scroll to position [482, 0]
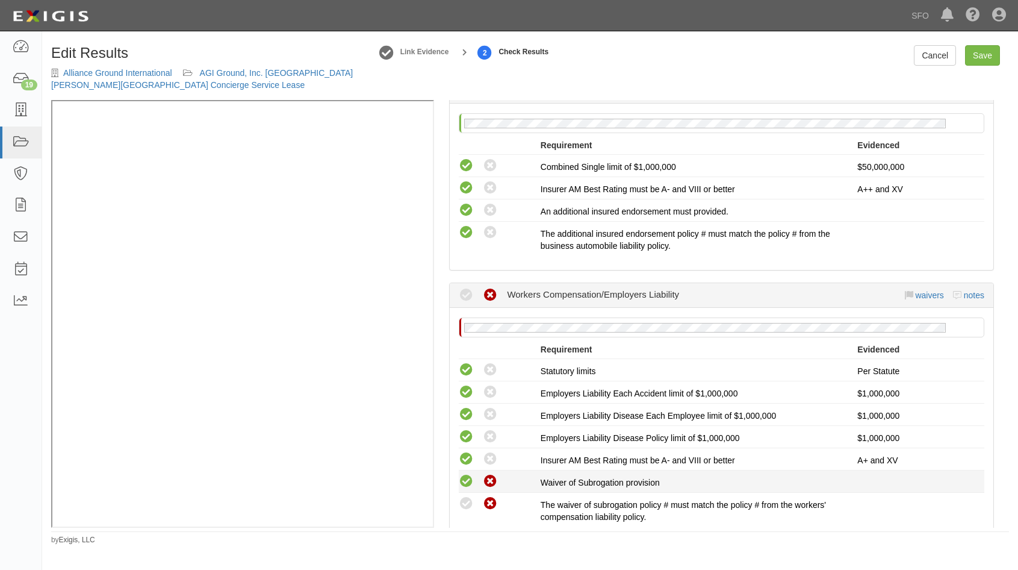
click at [470, 484] on icon at bounding box center [466, 481] width 15 height 15
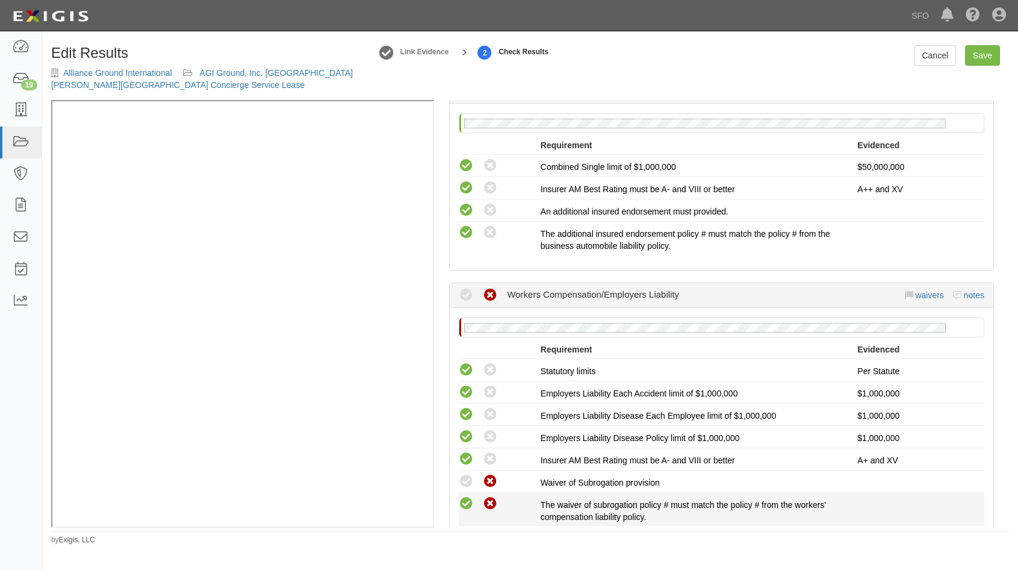
radio input "true"
click at [470, 502] on icon at bounding box center [466, 503] width 15 height 15
radio input "true"
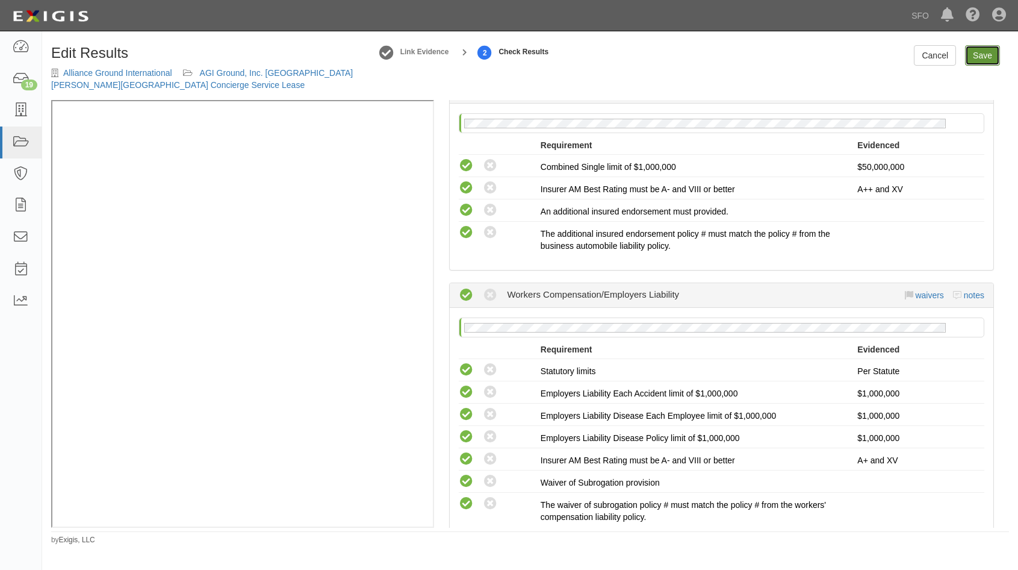
click at [980, 55] on link "Save" at bounding box center [982, 55] width 35 height 20
radio input "true"
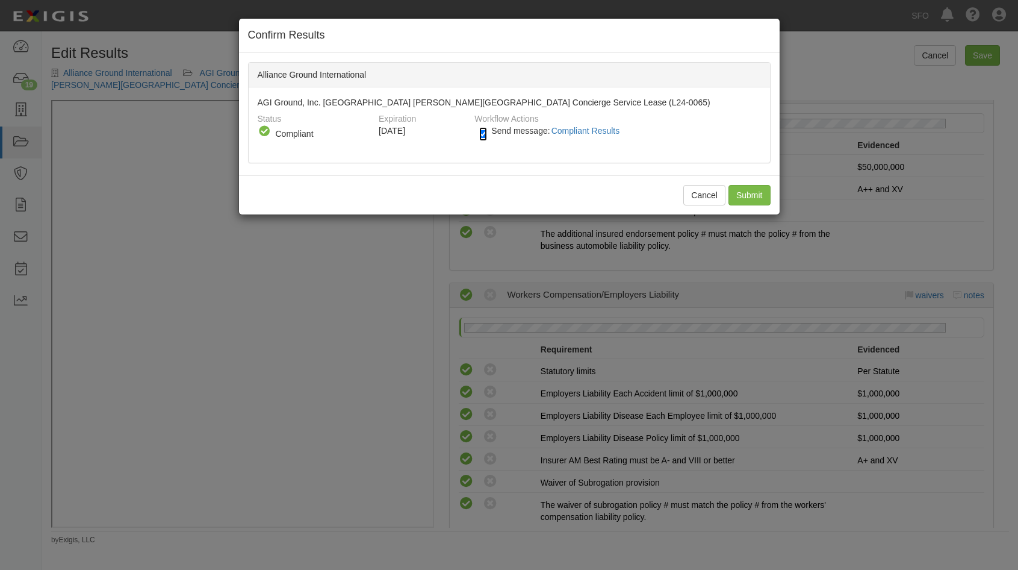
click at [484, 134] on input "Send message: Compliant Results" at bounding box center [483, 134] width 8 height 14
checkbox input "false"
click at [764, 197] on input "Submit" at bounding box center [750, 195] width 42 height 20
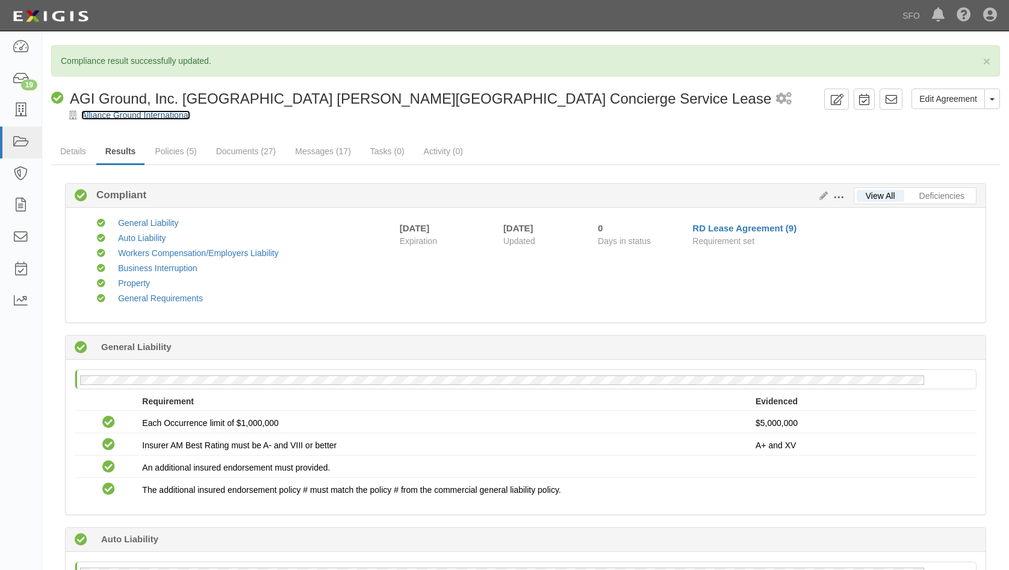
click at [130, 111] on link "Alliance Ground International" at bounding box center [135, 115] width 109 height 10
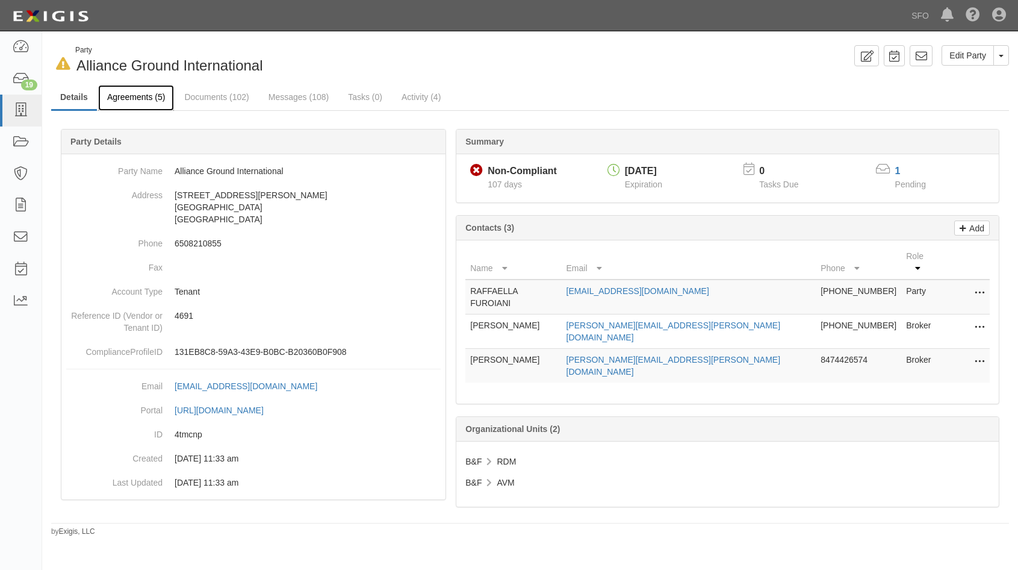
click at [129, 102] on link "Agreements (5)" at bounding box center [136, 98] width 76 height 26
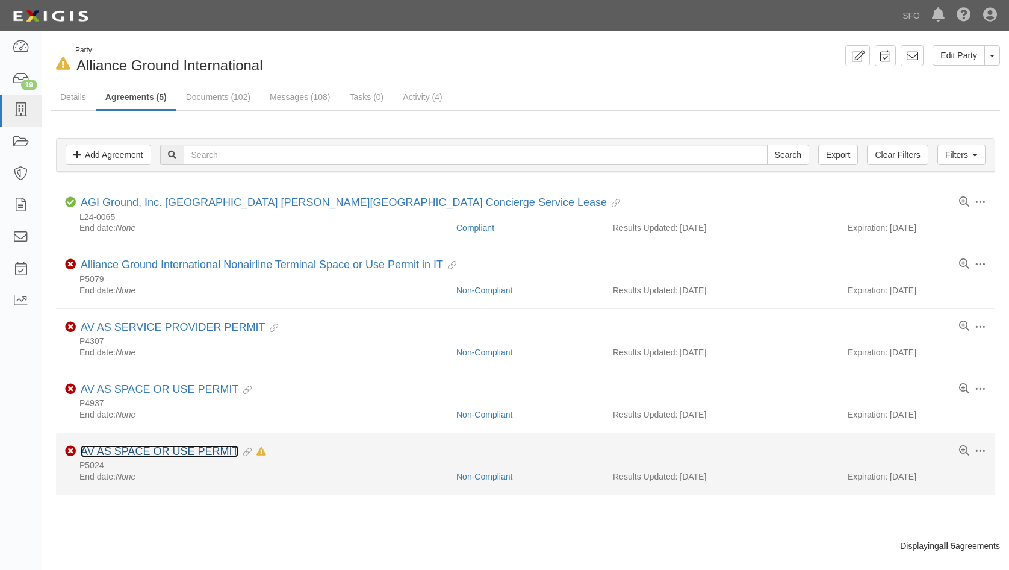
click at [169, 451] on link "AV AS SPACE OR USE PERMIT" at bounding box center [160, 451] width 158 height 12
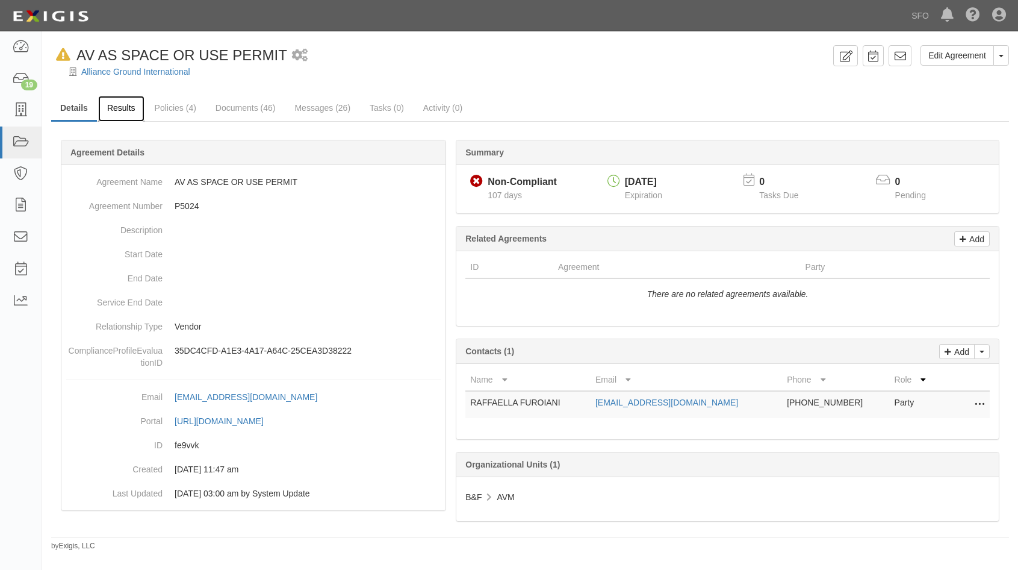
click at [121, 111] on link "Results" at bounding box center [121, 109] width 46 height 26
click at [128, 110] on link "Results" at bounding box center [121, 109] width 46 height 26
click at [92, 69] on link "Alliance Ground International" at bounding box center [135, 72] width 109 height 10
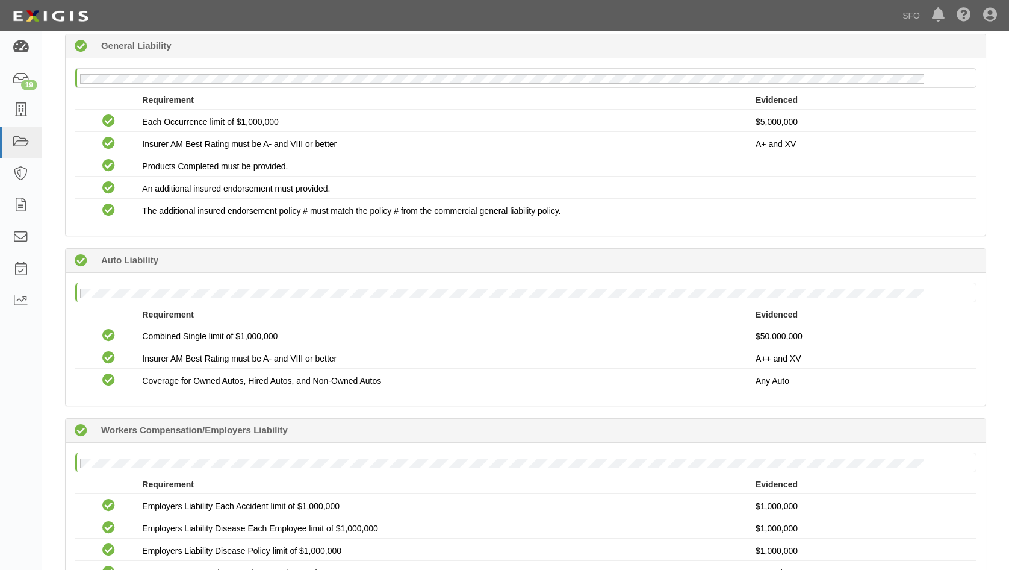
scroll to position [241, 0]
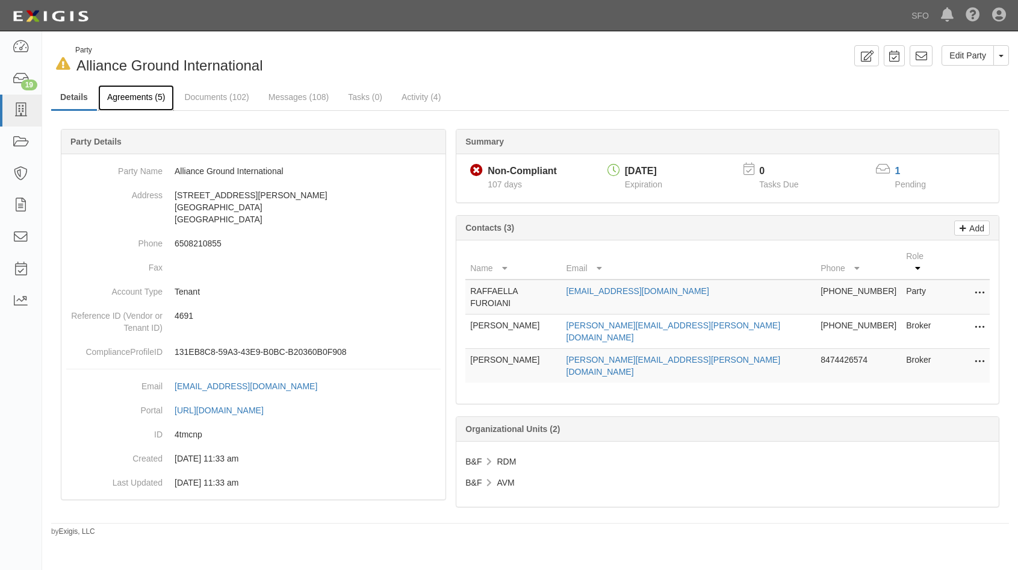
click at [113, 95] on link "Agreements (5)" at bounding box center [136, 98] width 76 height 26
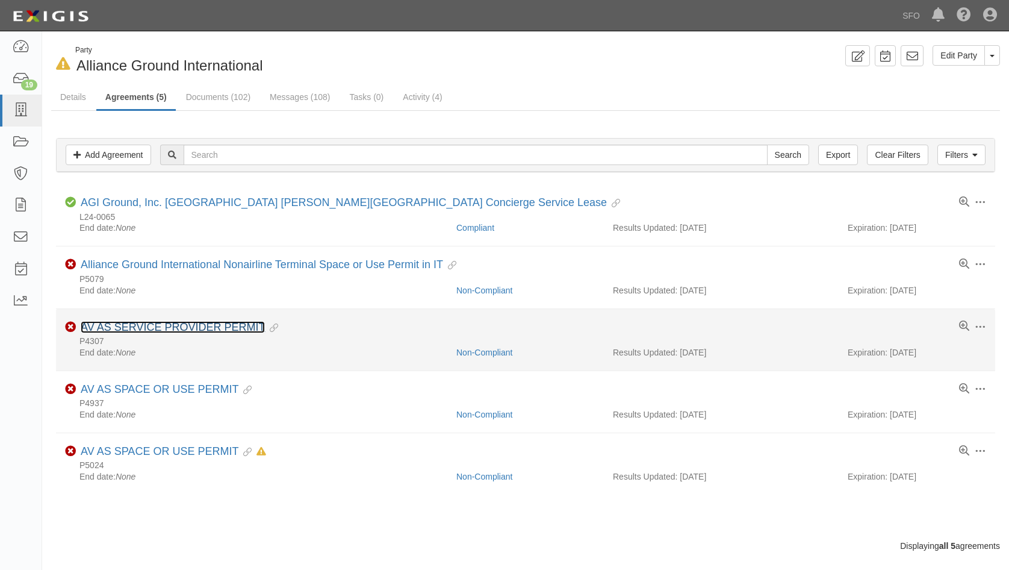
click at [194, 322] on link "AV AS SERVICE PROVIDER PERMIT" at bounding box center [173, 327] width 184 height 12
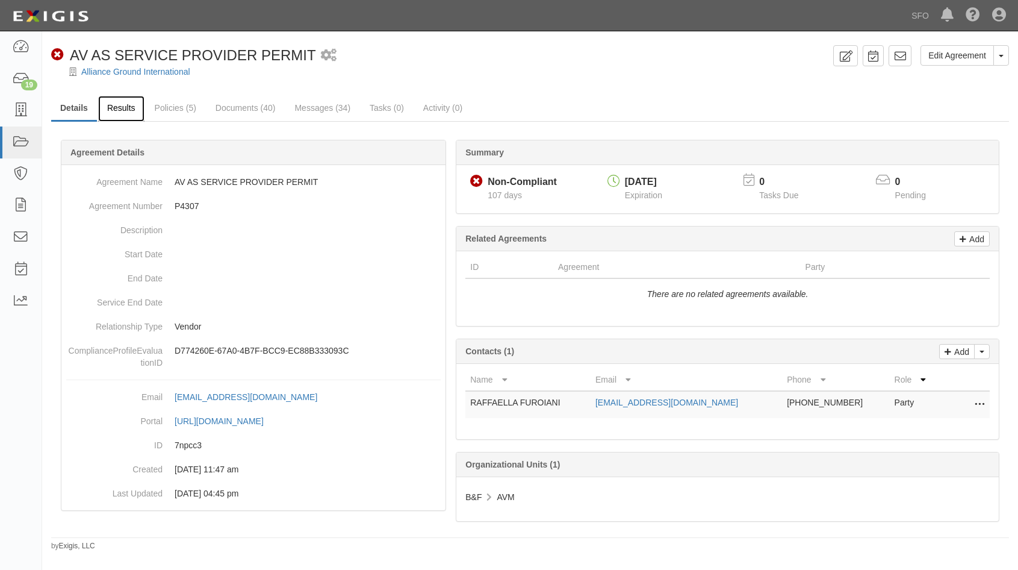
click at [120, 111] on link "Results" at bounding box center [121, 109] width 46 height 26
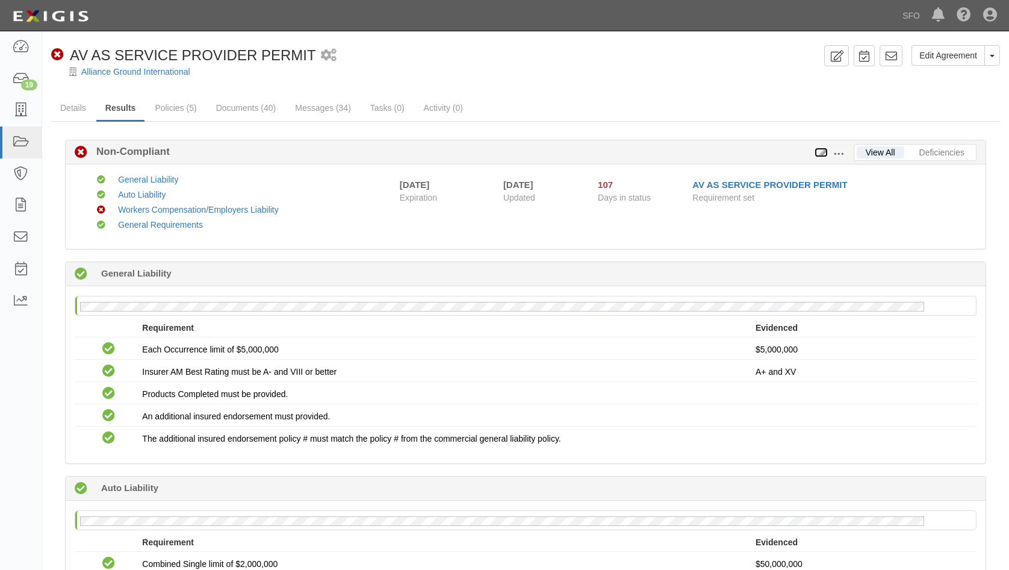
click at [820, 156] on icon at bounding box center [821, 153] width 13 height 8
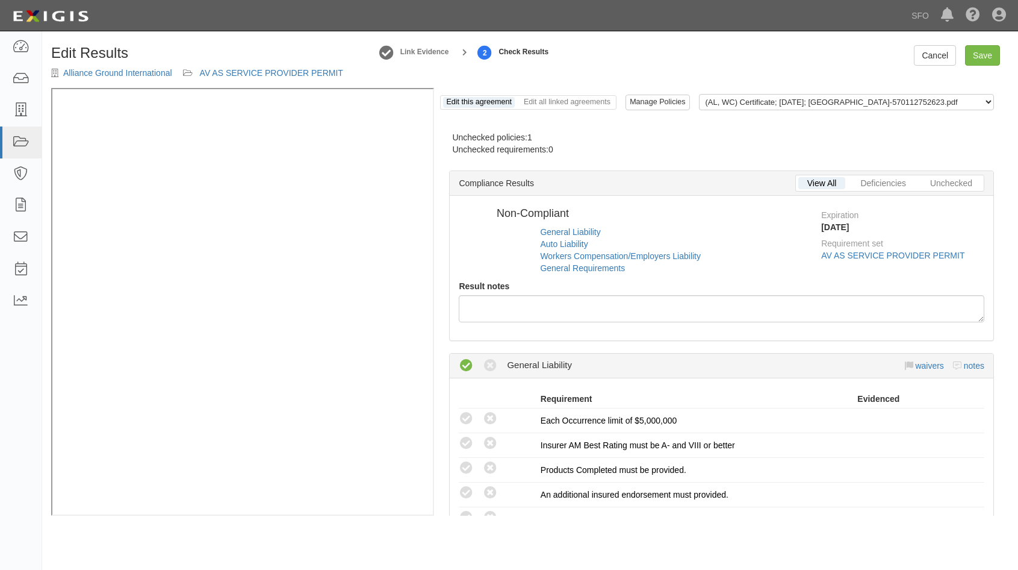
radio input "false"
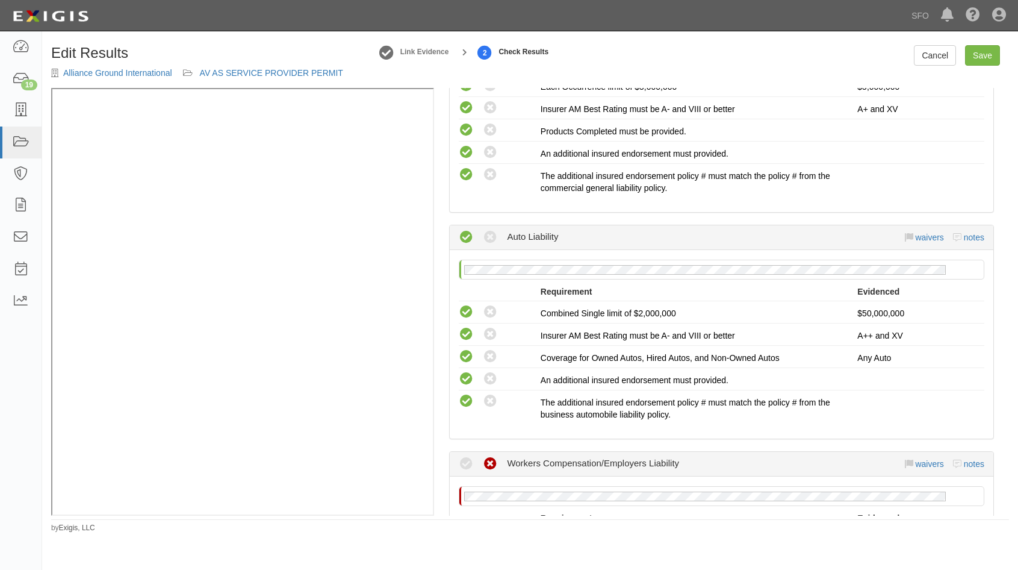
scroll to position [482, 0]
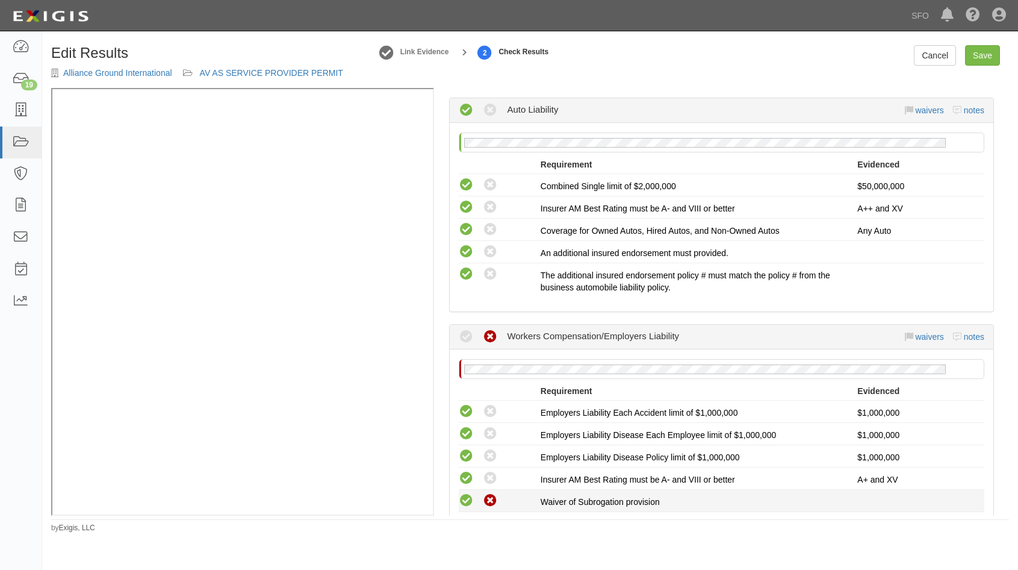
click at [471, 495] on icon at bounding box center [466, 500] width 15 height 15
radio input "true"
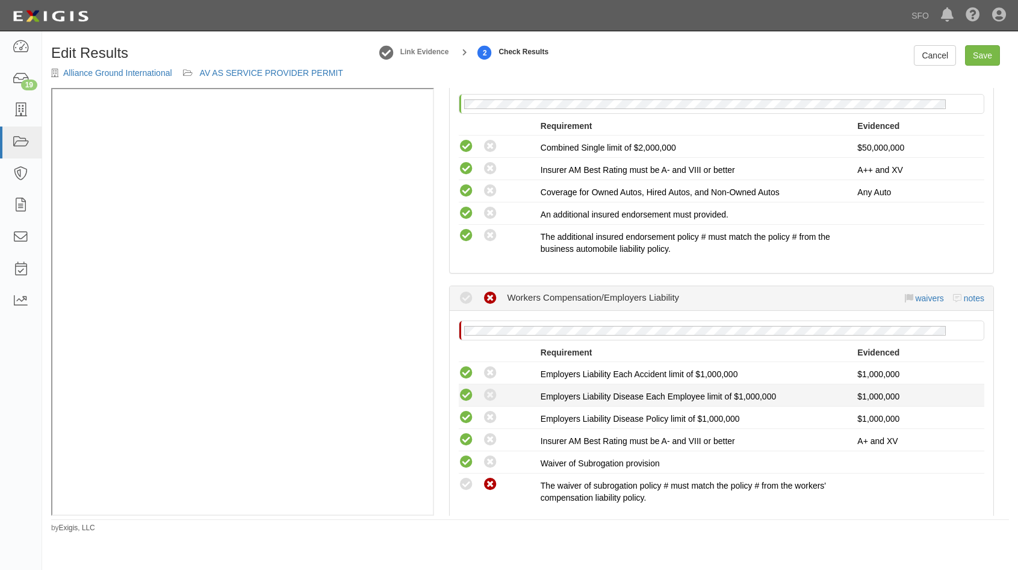
scroll to position [542, 0]
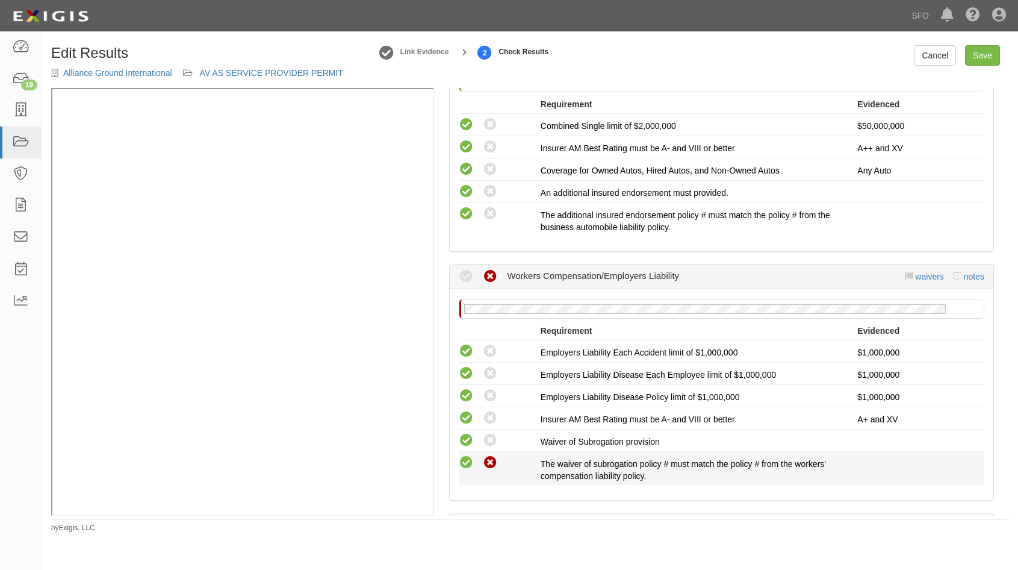
click at [474, 458] on icon at bounding box center [466, 462] width 15 height 15
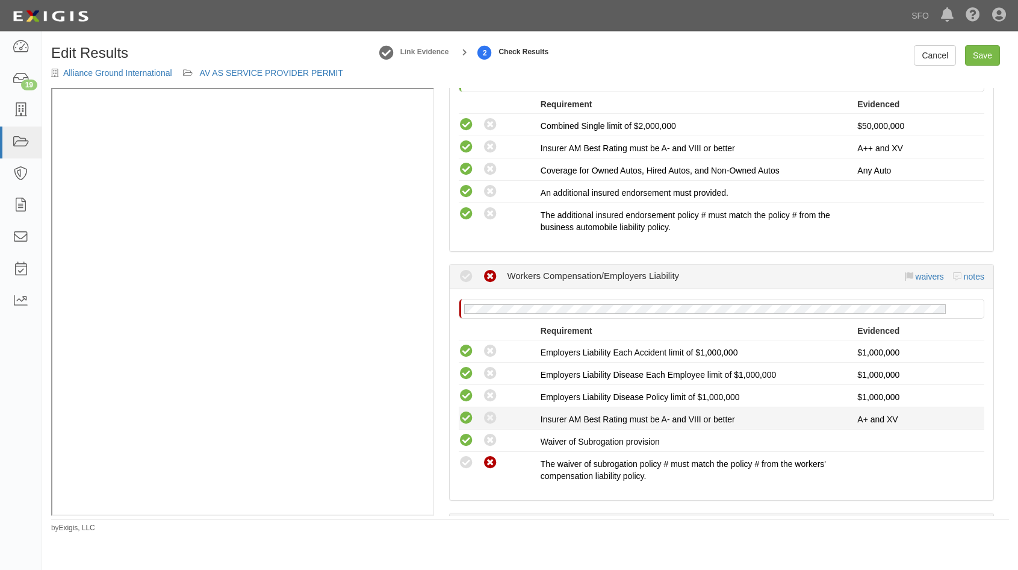
radio input "true"
click at [985, 49] on link "Save" at bounding box center [982, 55] width 35 height 20
radio input "true"
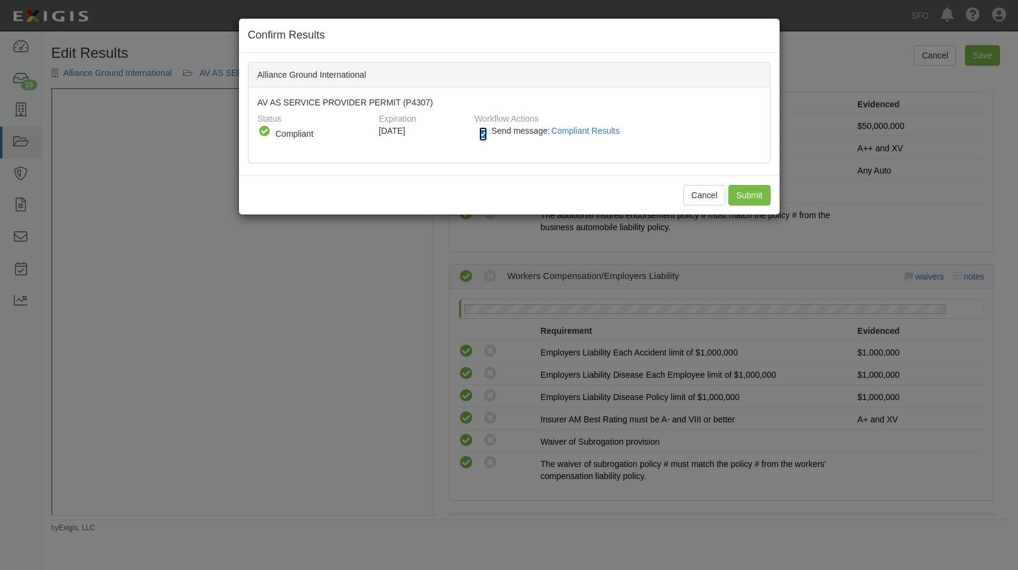
click at [485, 133] on input "Send message: Compliant Results" at bounding box center [483, 134] width 8 height 14
checkbox input "false"
drag, startPoint x: 770, startPoint y: 196, endPoint x: 752, endPoint y: 190, distance: 19.6
click at [770, 196] on input "Submit" at bounding box center [750, 195] width 42 height 20
click at [752, 190] on div "Cancel Submit" at bounding box center [509, 194] width 541 height 39
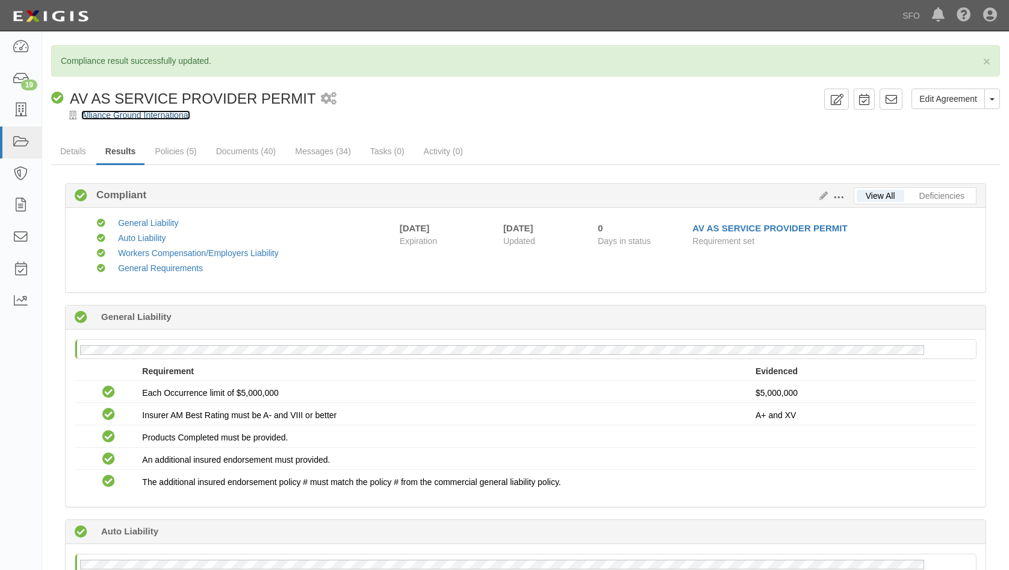
click at [123, 114] on link "Alliance Ground International" at bounding box center [135, 115] width 109 height 10
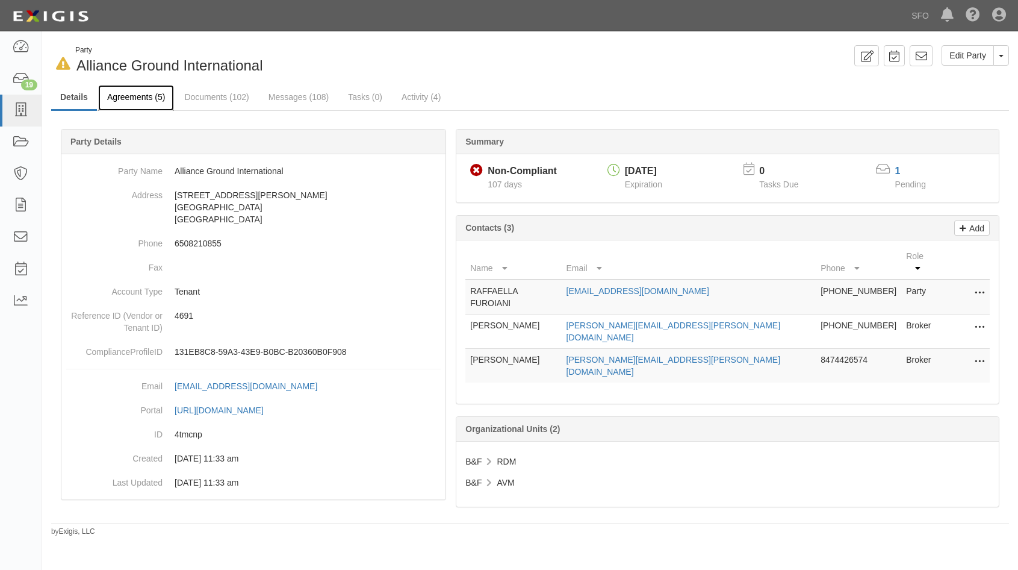
click at [137, 101] on link "Agreements (5)" at bounding box center [136, 98] width 76 height 26
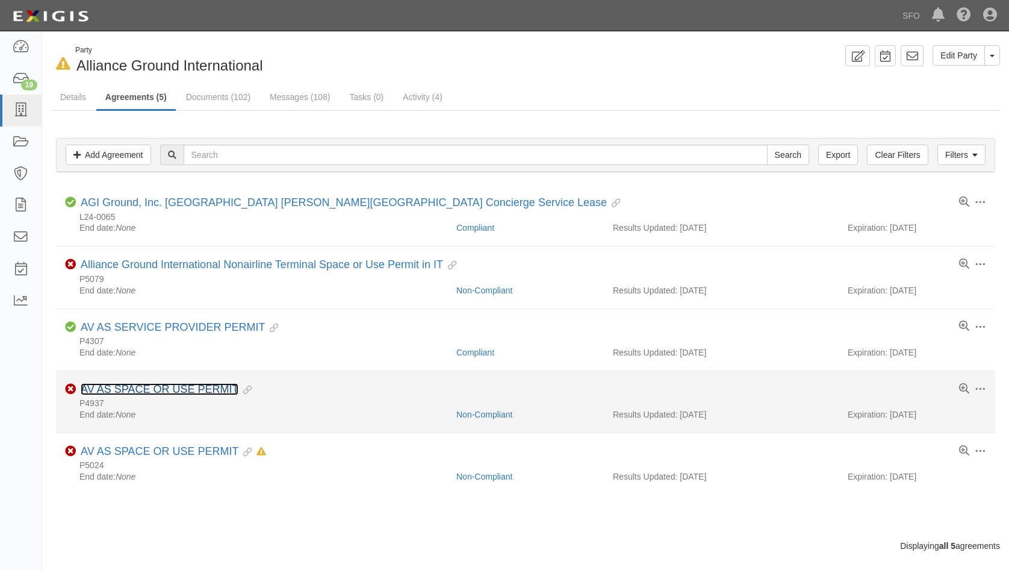
click at [231, 393] on link "AV AS SPACE OR USE PERMIT" at bounding box center [160, 389] width 158 height 12
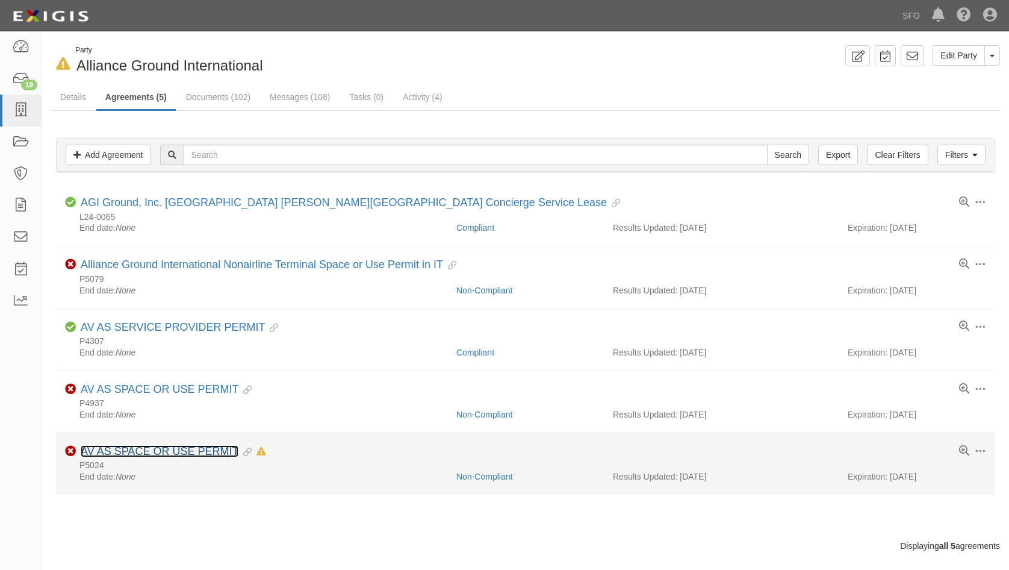
click at [167, 446] on link "AV AS SPACE OR USE PERMIT" at bounding box center [160, 451] width 158 height 12
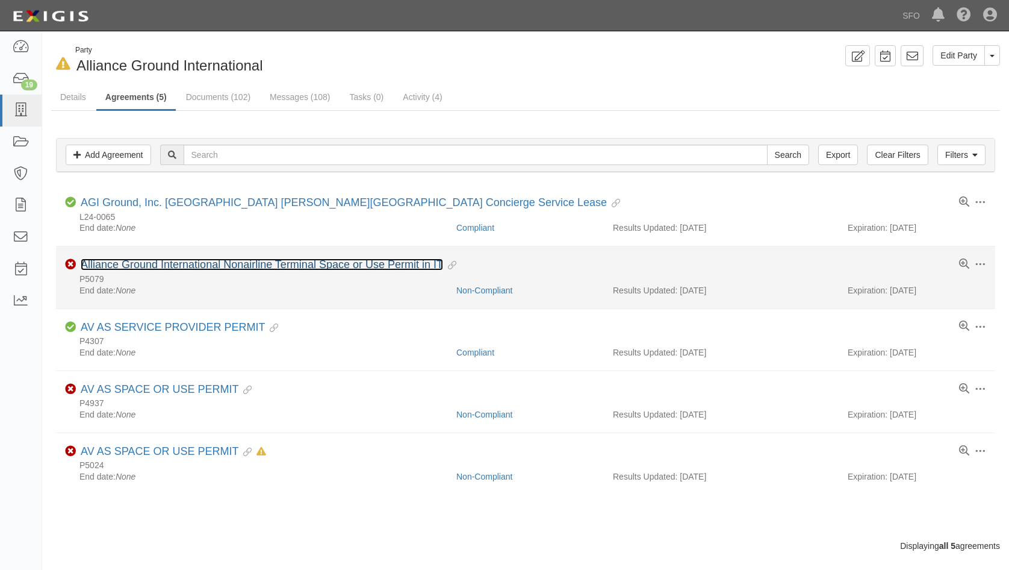
click at [185, 268] on link "Alliance Ground International Nonairline Terminal Space or Use Permit in IT" at bounding box center [262, 264] width 363 height 12
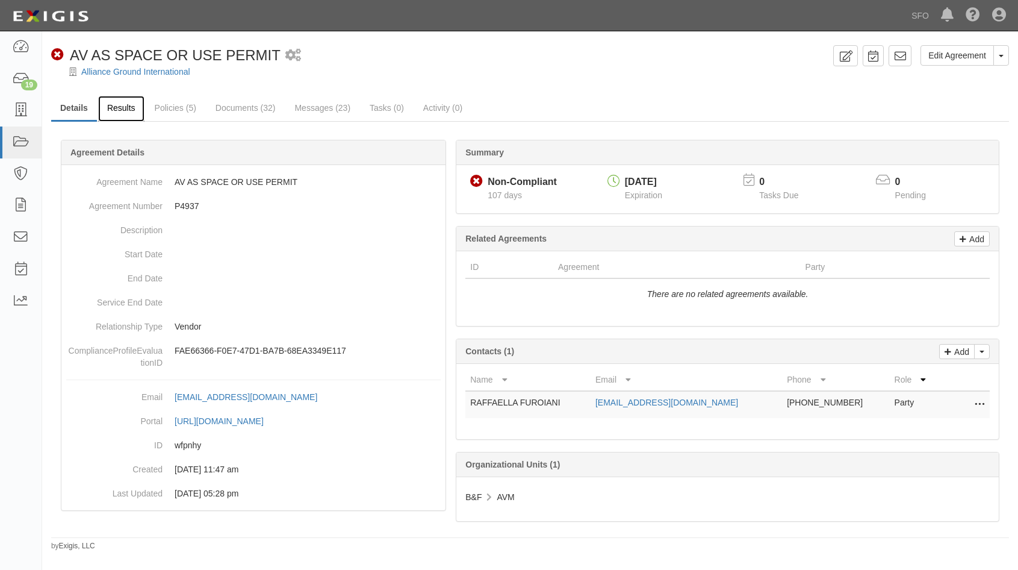
click at [129, 107] on link "Results" at bounding box center [121, 109] width 46 height 26
click at [126, 102] on link "Results" at bounding box center [121, 109] width 46 height 26
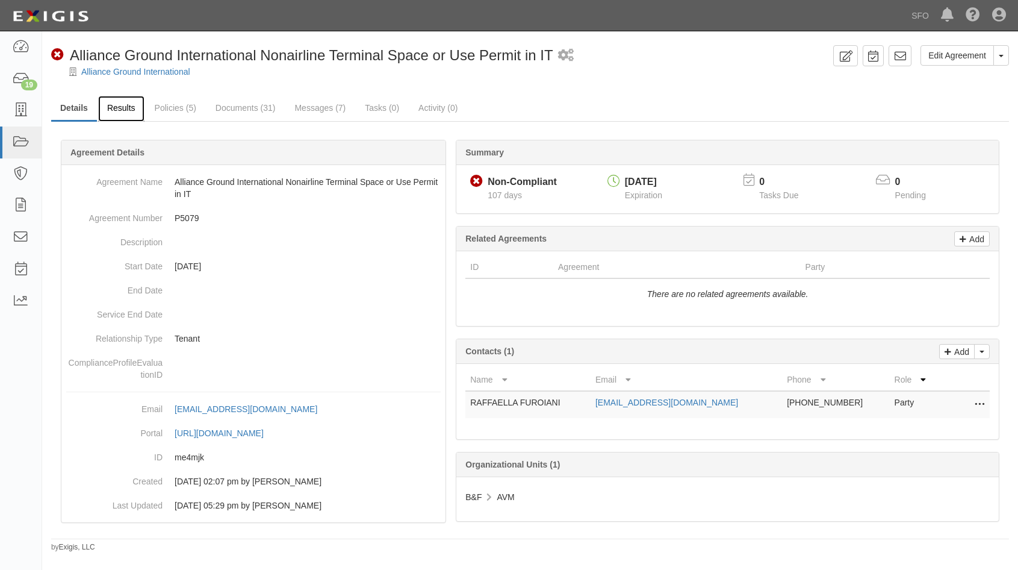
click at [130, 99] on link "Results" at bounding box center [121, 109] width 46 height 26
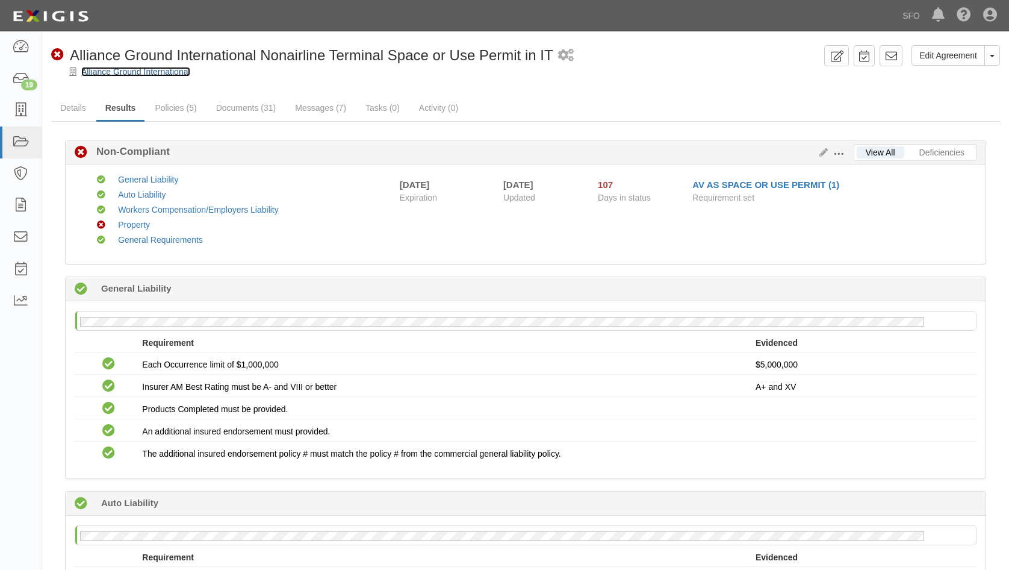
click at [102, 73] on link "Alliance Ground International" at bounding box center [135, 72] width 109 height 10
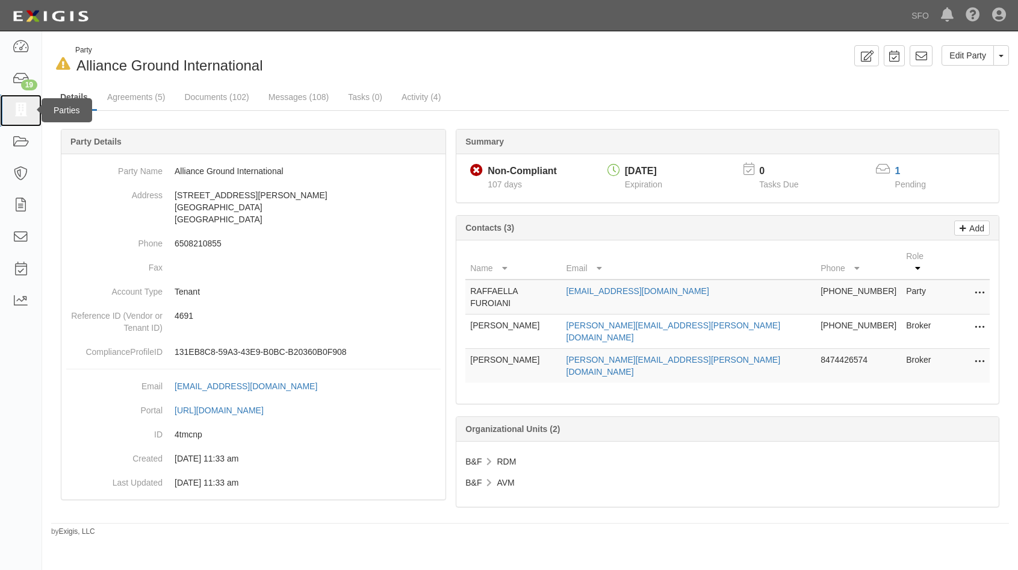
click at [27, 110] on icon at bounding box center [20, 111] width 17 height 14
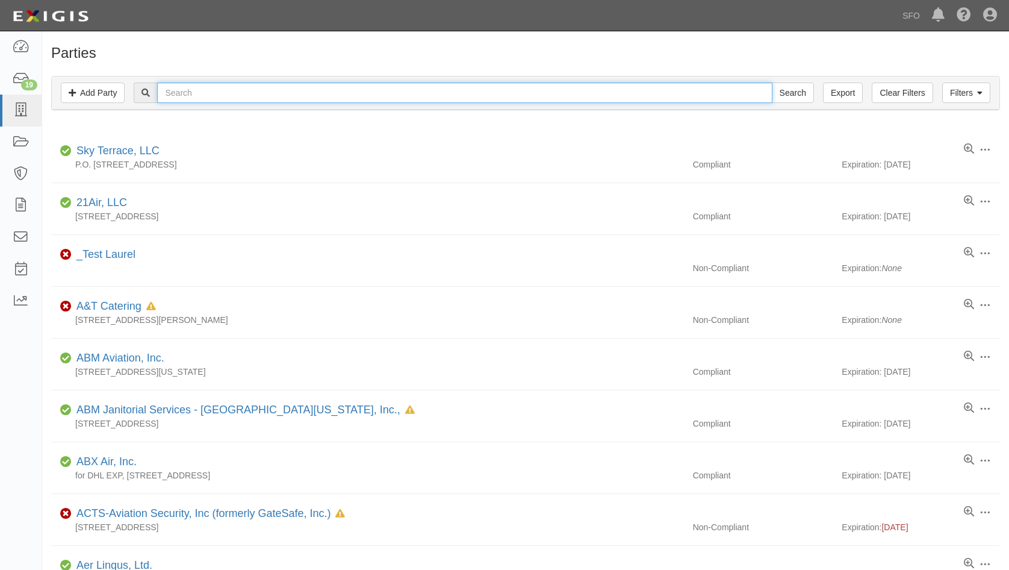
drag, startPoint x: 0, startPoint y: 0, endPoint x: 237, endPoint y: 99, distance: 257.0
click at [237, 99] on input "text" at bounding box center [464, 93] width 615 height 20
paste input "Airport Travel Agency, Inc."
type input "Airport Travel Agency, Inc."
click at [772, 83] on input "Search" at bounding box center [793, 93] width 42 height 20
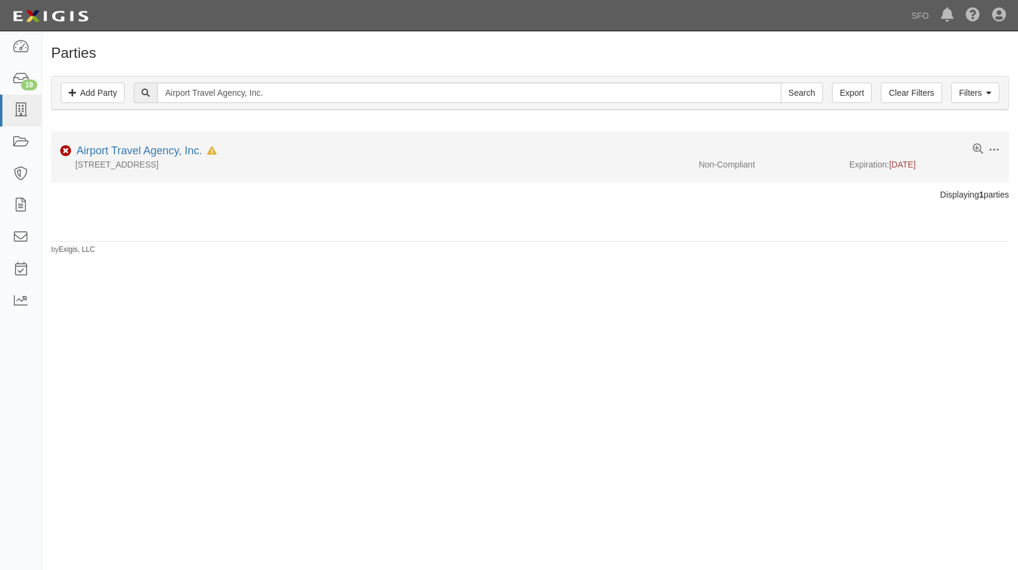
click at [139, 144] on div "Airport Travel Agency, Inc. In Default since [DATE]" at bounding box center [144, 151] width 145 height 16
click at [143, 153] on link "Airport Travel Agency, Inc." at bounding box center [139, 151] width 126 height 12
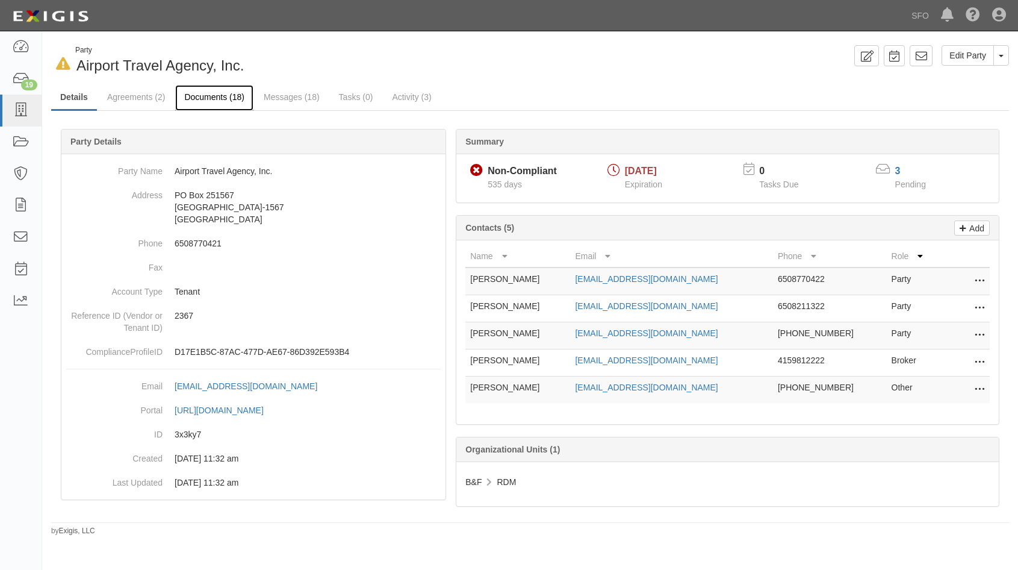
drag, startPoint x: 231, startPoint y: 103, endPoint x: 219, endPoint y: 103, distance: 12.0
click at [230, 103] on link "Documents (18)" at bounding box center [214, 98] width 78 height 26
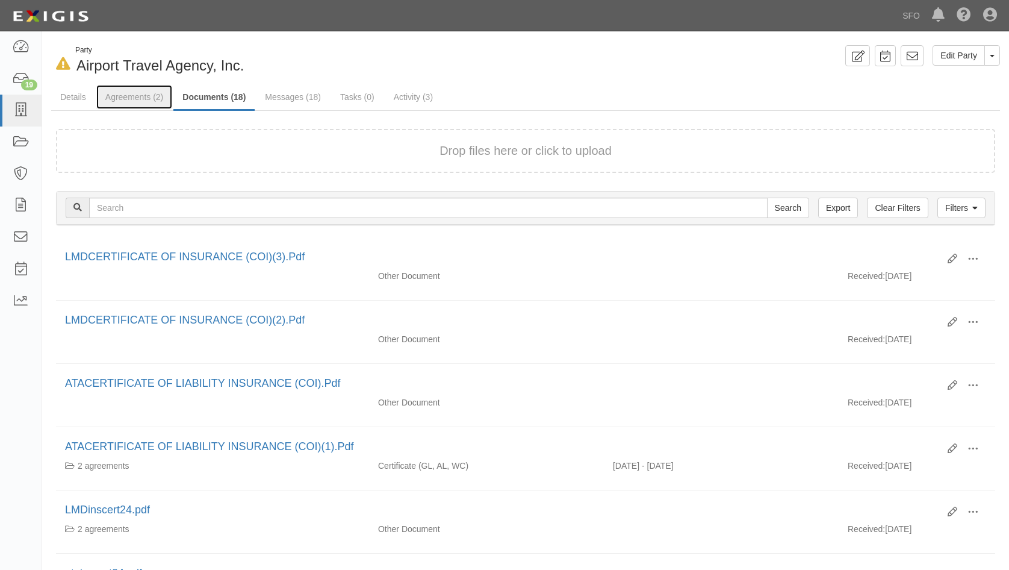
click at [125, 100] on link "Agreements (2)" at bounding box center [134, 97] width 76 height 24
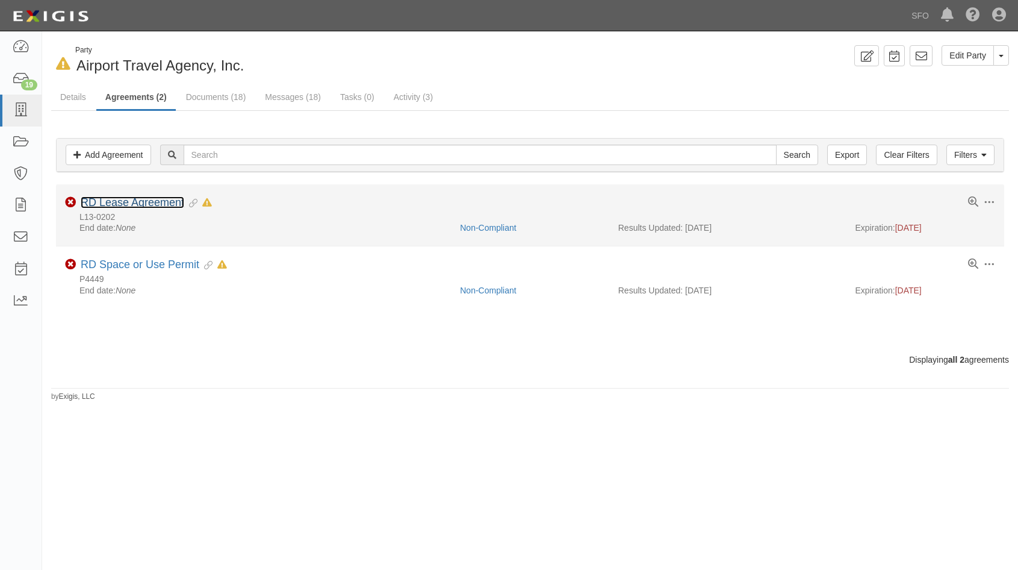
click at [123, 199] on link "RD Lease Agreement" at bounding box center [133, 202] width 104 height 12
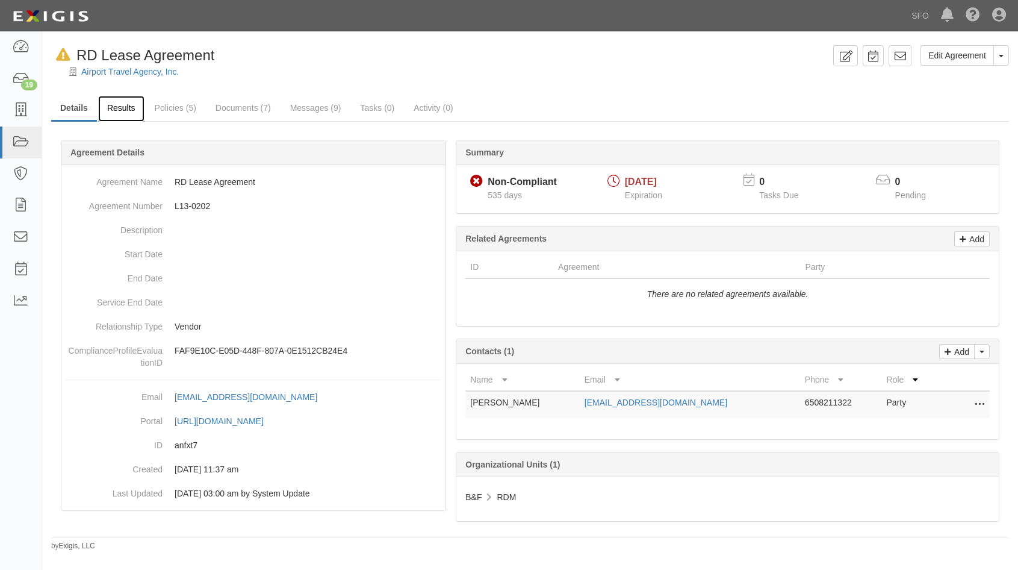
click at [131, 104] on link "Results" at bounding box center [121, 109] width 46 height 26
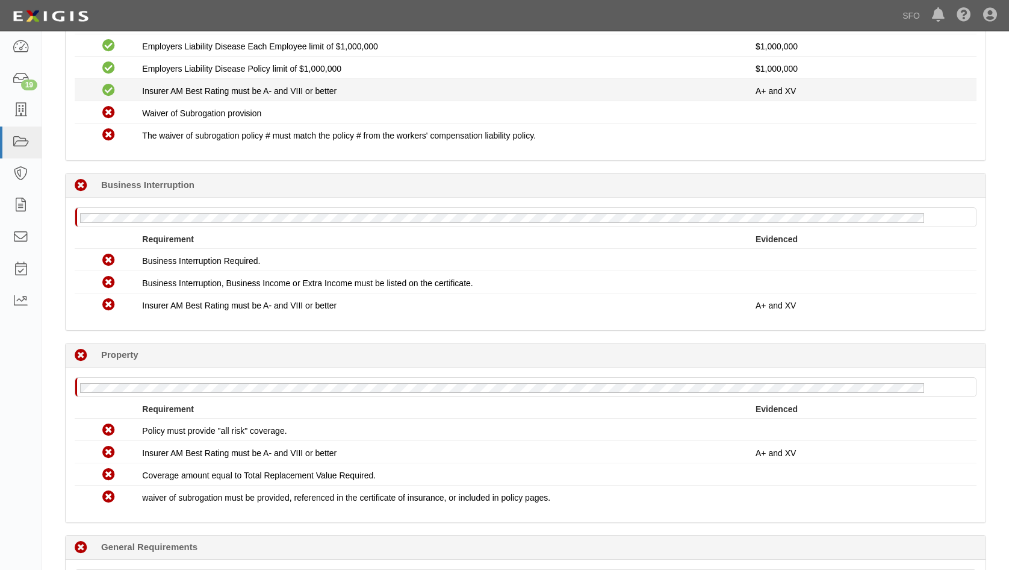
scroll to position [783, 0]
